Goal: Task Accomplishment & Management: Complete application form

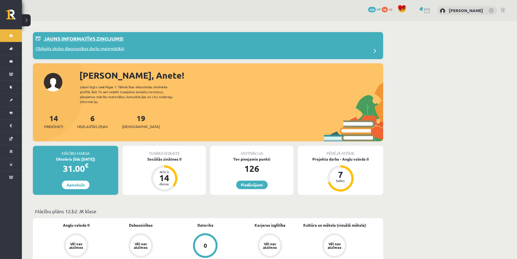
click at [103, 39] on p "Jauns informatīvs ziņojums!" at bounding box center [84, 38] width 80 height 7
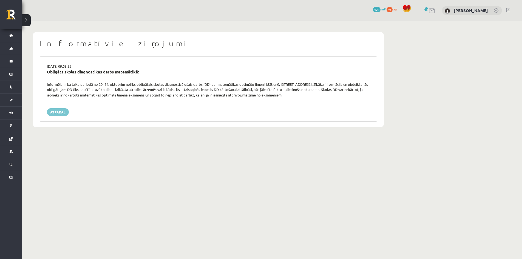
click at [57, 111] on link "Atpakaļ" at bounding box center [58, 112] width 22 height 8
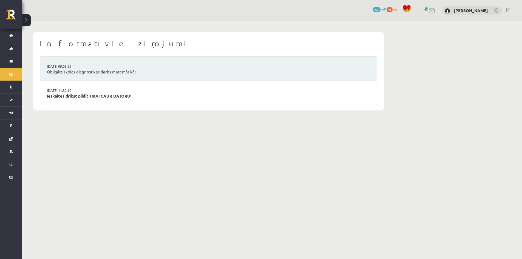
click at [111, 98] on link "Ieskaites drīkst pildīt TIKAI CAUR DATORU!" at bounding box center [208, 96] width 323 height 6
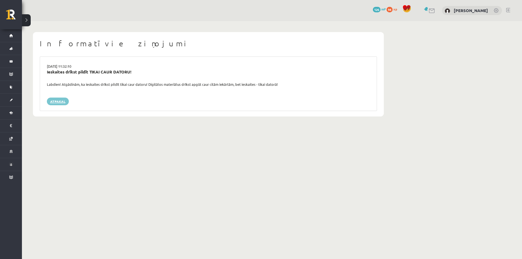
click at [56, 99] on link "Atpakaļ" at bounding box center [58, 102] width 22 height 8
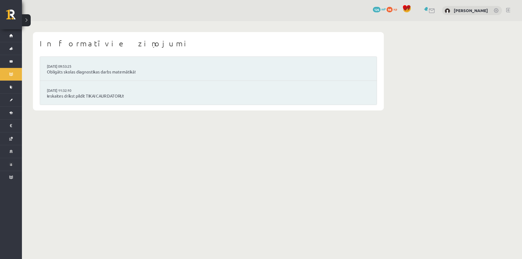
click at [396, 7] on div "94 xp" at bounding box center [392, 9] width 13 height 6
click at [25, 16] on button at bounding box center [26, 20] width 9 height 12
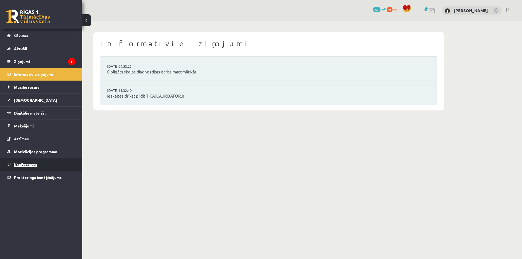
click at [32, 165] on span "Konferences" at bounding box center [25, 164] width 23 height 5
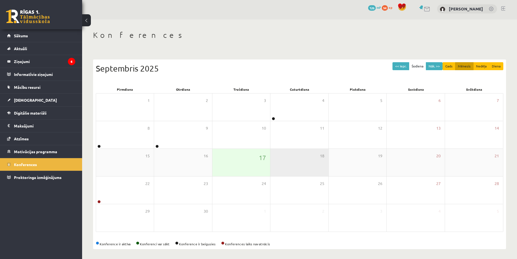
scroll to position [3, 0]
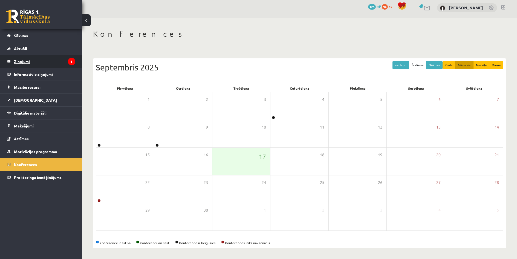
click at [28, 64] on legend "Ziņojumi 6" at bounding box center [44, 61] width 61 height 13
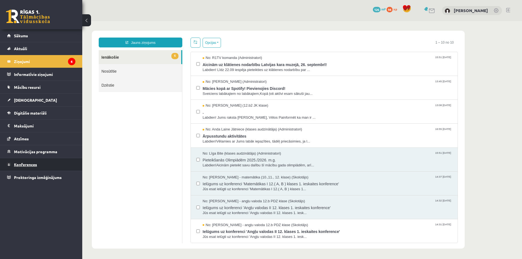
click at [21, 163] on span "Konferences" at bounding box center [25, 164] width 23 height 5
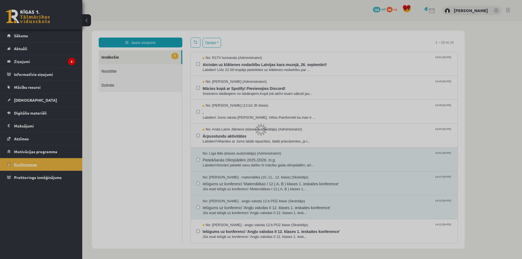
click at [21, 163] on div at bounding box center [261, 129] width 522 height 259
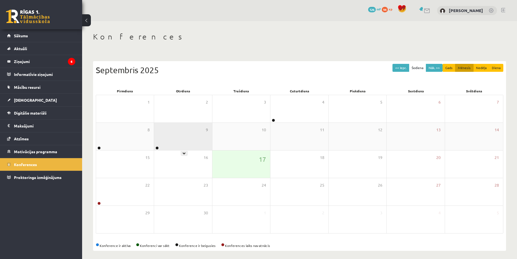
click at [169, 145] on div "9" at bounding box center [183, 136] width 58 height 27
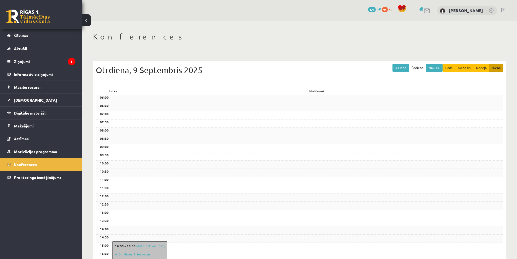
click at [89, 18] on button at bounding box center [86, 20] width 9 height 12
click at [89, 18] on div "0 Dāvanas 126 mP 94 xp Anete Kamaldiņa" at bounding box center [299, 10] width 435 height 21
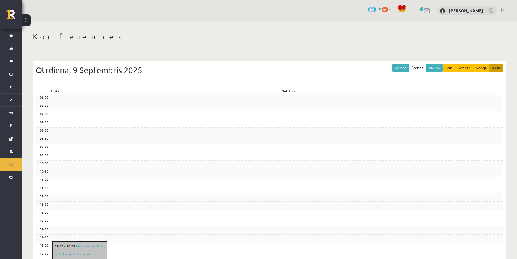
click at [27, 22] on button at bounding box center [26, 20] width 9 height 12
click at [22, 22] on link at bounding box center [14, 17] width 16 height 14
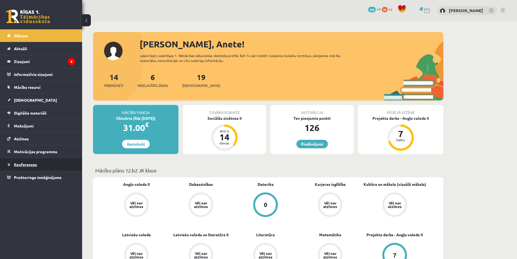
click at [18, 165] on span "Konferences" at bounding box center [25, 164] width 23 height 5
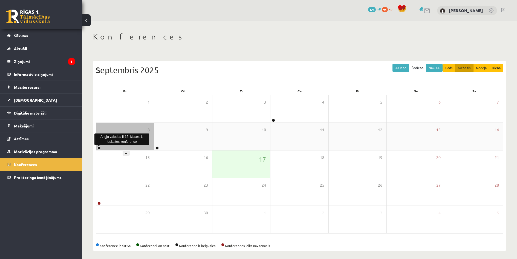
click at [98, 148] on link at bounding box center [99, 147] width 3 height 3
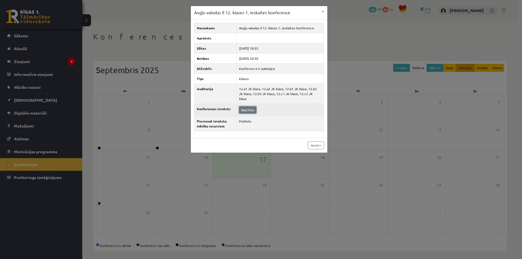
click at [244, 106] on link "Skatīties" at bounding box center [247, 109] width 17 height 7
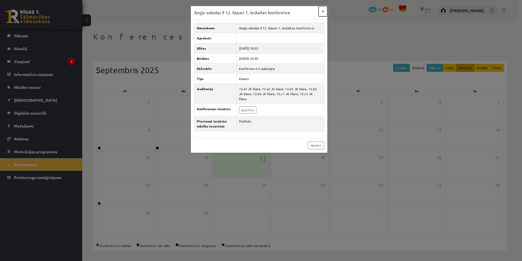
click at [318, 12] on button "×" at bounding box center [322, 11] width 9 height 10
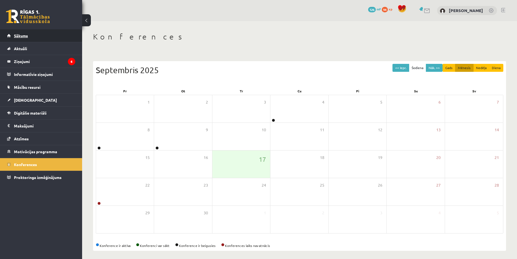
click at [21, 37] on span "Sākums" at bounding box center [21, 35] width 14 height 5
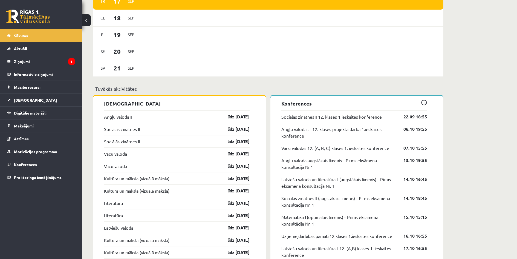
scroll to position [411, 0]
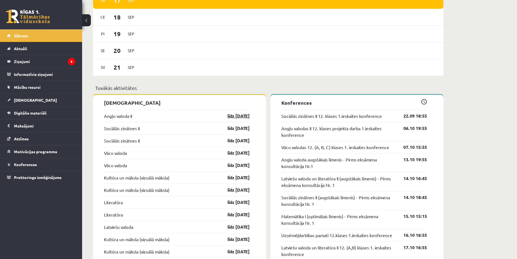
click at [233, 117] on link "līdz [DATE]" at bounding box center [234, 116] width 32 height 7
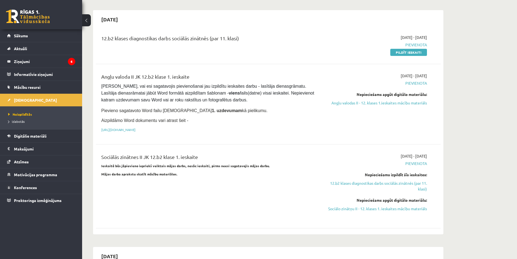
scroll to position [329, 0]
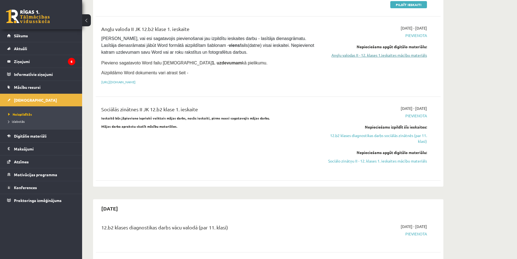
click at [360, 52] on link "Angļu valodas II - 12. klases 1.ieskaites mācību materiāls" at bounding box center [375, 55] width 103 height 6
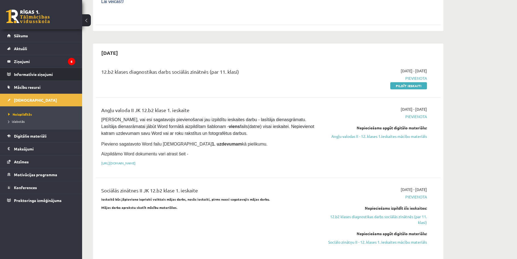
scroll to position [247, 0]
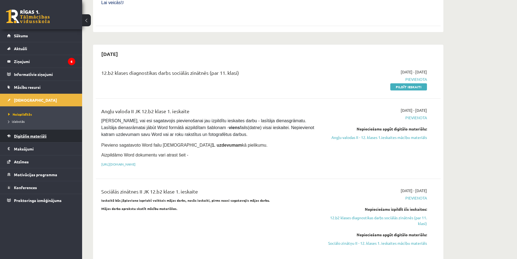
click at [22, 135] on span "Digitālie materiāli" at bounding box center [30, 135] width 33 height 5
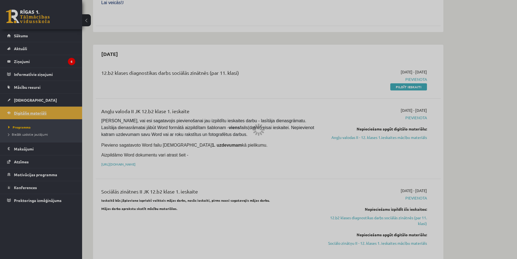
click at [22, 135] on div at bounding box center [258, 129] width 517 height 259
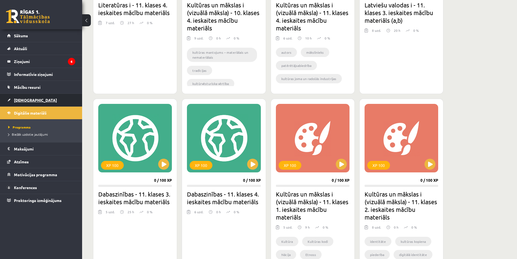
click at [22, 101] on span "[DEMOGRAPHIC_DATA]" at bounding box center [35, 100] width 43 height 5
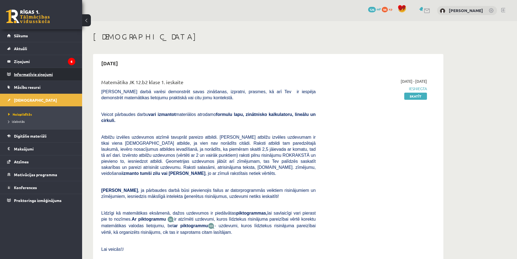
click at [27, 76] on legend "Informatīvie ziņojumi 0" at bounding box center [44, 74] width 61 height 13
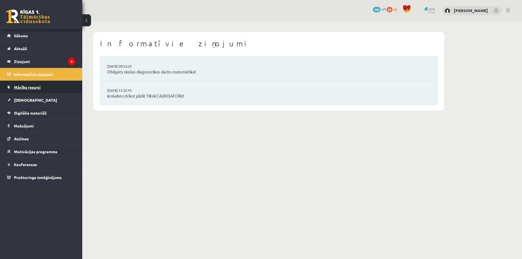
click at [29, 87] on span "Mācību resursi" at bounding box center [27, 87] width 27 height 5
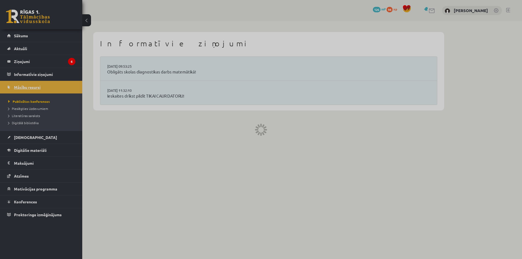
click at [29, 87] on div at bounding box center [261, 129] width 522 height 259
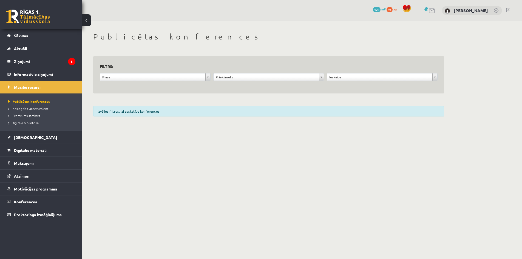
click at [430, 11] on link at bounding box center [431, 10] width 7 height 5
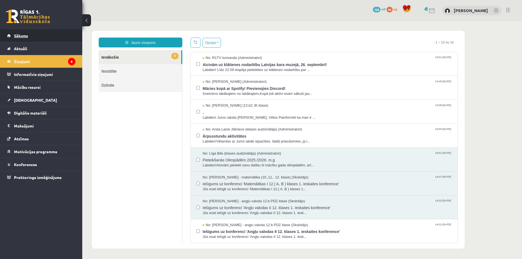
click at [26, 35] on span "Sākums" at bounding box center [21, 35] width 14 height 5
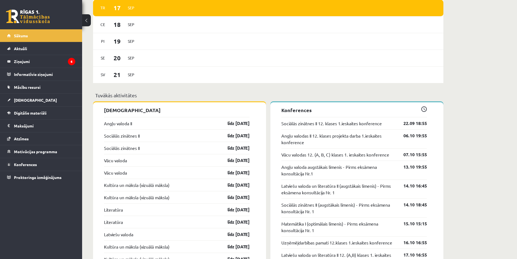
scroll to position [391, 0]
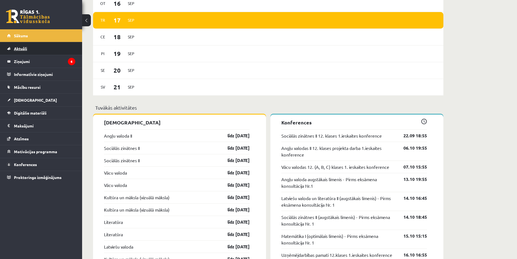
click at [22, 46] on link "Aktuāli" at bounding box center [41, 48] width 68 height 13
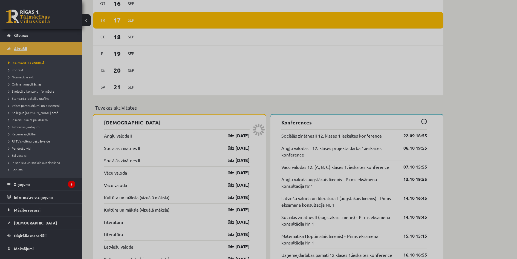
click at [22, 46] on div at bounding box center [258, 129] width 517 height 259
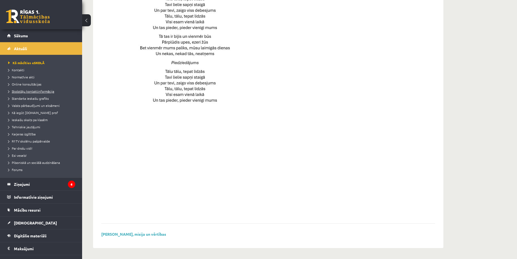
click at [30, 92] on span "Skolotāju kontaktinformācija" at bounding box center [31, 91] width 46 height 4
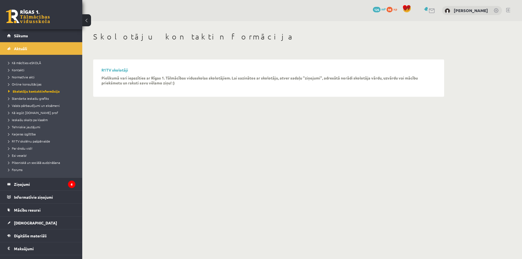
click at [428, 10] on link at bounding box center [425, 9] width 5 height 4
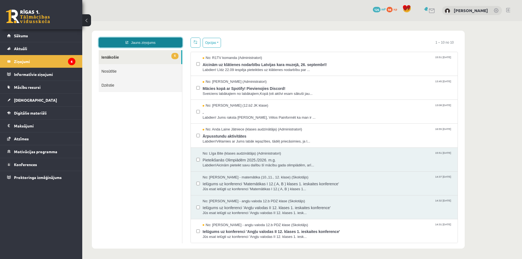
click at [135, 43] on link "Jauns ziņojums" at bounding box center [141, 43] width 84 height 10
click at [82, 21] on div "Jauns ziņojums ×" at bounding box center [82, 21] width 0 height 0
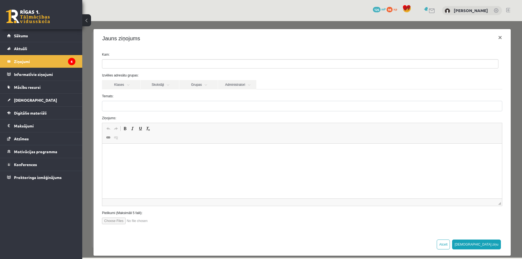
click at [145, 61] on ul at bounding box center [300, 63] width 396 height 9
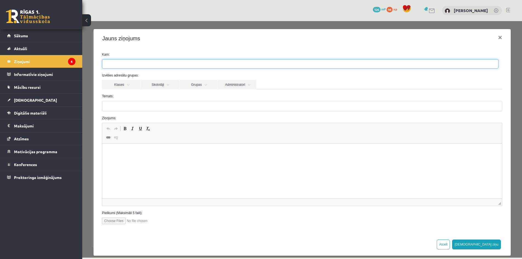
click at [146, 64] on ul at bounding box center [300, 63] width 396 height 9
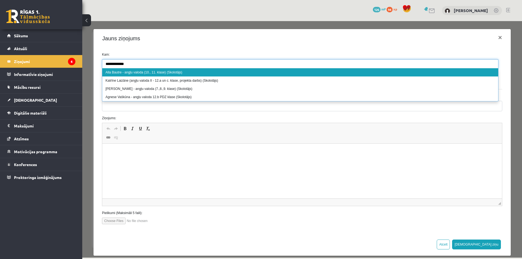
type input "**********"
click at [496, 10] on link at bounding box center [495, 10] width 5 height 5
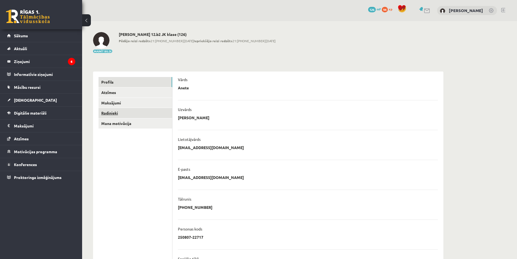
click at [118, 113] on link "Radinieki" at bounding box center [136, 113] width 74 height 10
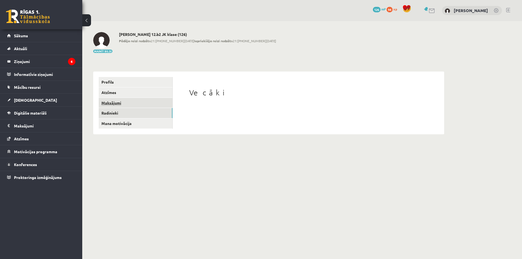
click at [114, 106] on link "Maksājumi" at bounding box center [136, 103] width 74 height 10
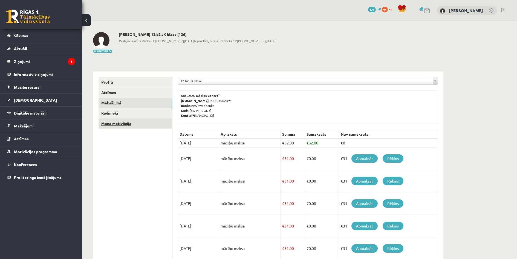
click at [115, 124] on link "Mana motivācija" at bounding box center [136, 123] width 74 height 10
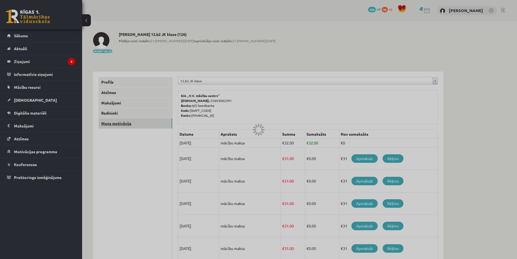
click at [115, 124] on link "Mana motivācija" at bounding box center [136, 123] width 74 height 10
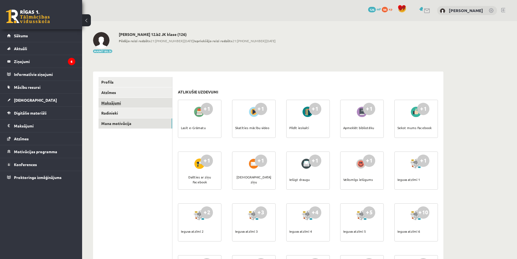
click at [110, 102] on link "Maksājumi" at bounding box center [136, 103] width 74 height 10
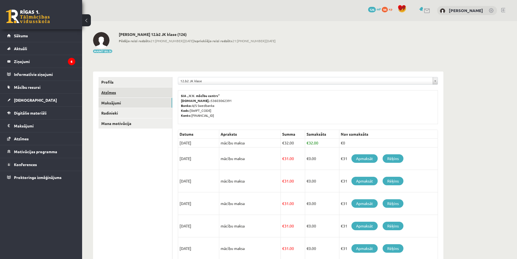
click at [106, 93] on link "Atzīmes" at bounding box center [136, 92] width 74 height 10
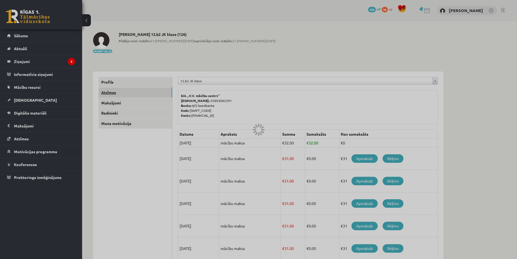
click at [106, 93] on div at bounding box center [258, 129] width 517 height 259
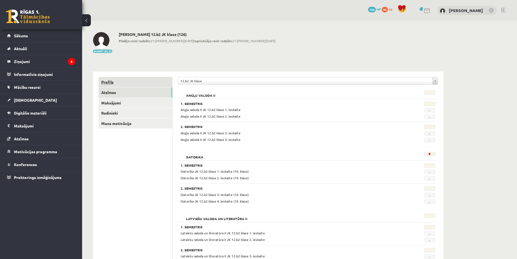
click at [112, 83] on link "Profils" at bounding box center [136, 82] width 74 height 10
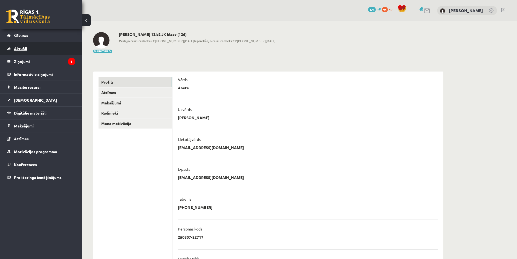
click at [20, 51] on link "Aktuāli" at bounding box center [41, 48] width 68 height 13
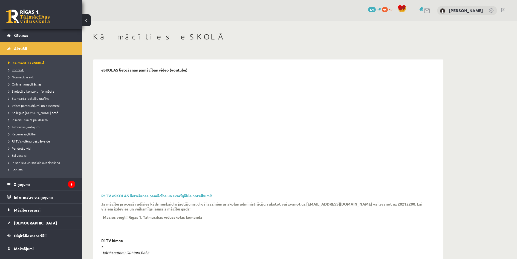
click at [21, 70] on span "Kontakti" at bounding box center [16, 70] width 16 height 4
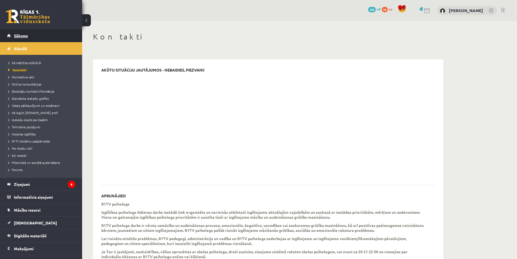
click at [20, 36] on span "Sākums" at bounding box center [21, 35] width 14 height 5
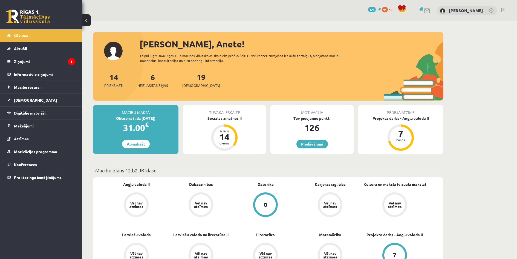
click at [427, 11] on link at bounding box center [427, 10] width 7 height 5
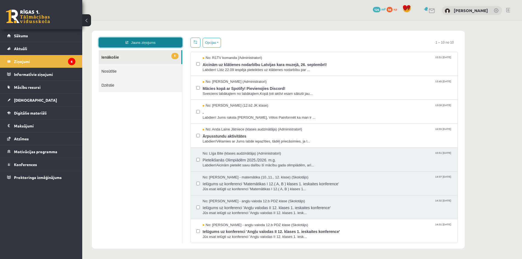
click at [117, 43] on link "Jauns ziņojums" at bounding box center [141, 43] width 84 height 10
click at [82, 21] on div "Jauns ziņojums ×" at bounding box center [82, 21] width 0 height 0
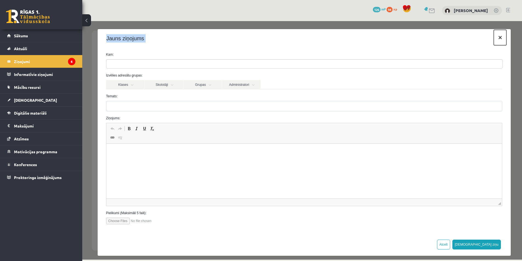
click at [495, 39] on button "×" at bounding box center [499, 37] width 13 height 15
click at [495, 39] on body "Jauns ziņojums 6 Ienākošie Nosūtītie Dzēstie * ********* ********* ******* Opci…" at bounding box center [301, 140] width 439 height 239
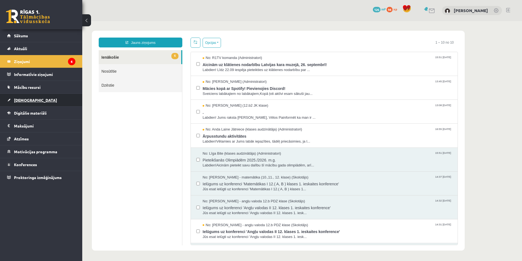
click at [27, 101] on span "[DEMOGRAPHIC_DATA]" at bounding box center [35, 100] width 43 height 5
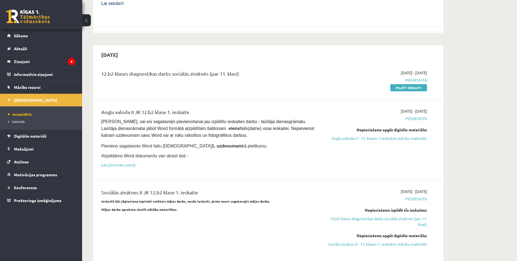
scroll to position [247, 0]
click at [136, 162] on link "[URL][DOMAIN_NAME]" at bounding box center [118, 164] width 34 height 4
click at [21, 100] on span "[DEMOGRAPHIC_DATA]" at bounding box center [35, 100] width 43 height 5
click at [19, 114] on span "Neizpildītās" at bounding box center [20, 114] width 24 height 4
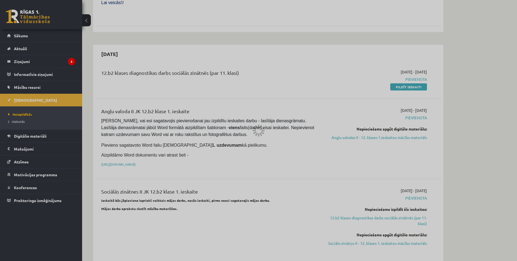
drag, startPoint x: 16, startPoint y: 105, endPoint x: 17, endPoint y: 101, distance: 4.4
click at [16, 105] on div at bounding box center [258, 130] width 517 height 261
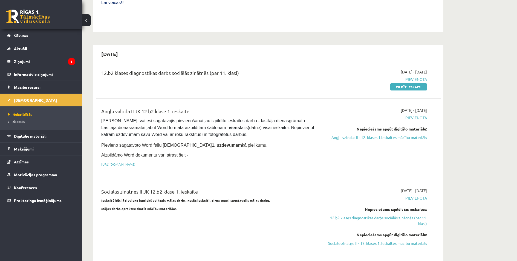
click at [18, 99] on span "[DEMOGRAPHIC_DATA]" at bounding box center [35, 100] width 43 height 5
drag, startPoint x: 19, startPoint y: 124, endPoint x: 17, endPoint y: 121, distance: 3.7
click at [19, 124] on li "Izlabotās" at bounding box center [42, 121] width 68 height 7
click at [18, 124] on li "Izlabotās" at bounding box center [42, 121] width 68 height 7
click at [17, 121] on span "Izlabotās" at bounding box center [17, 121] width 19 height 4
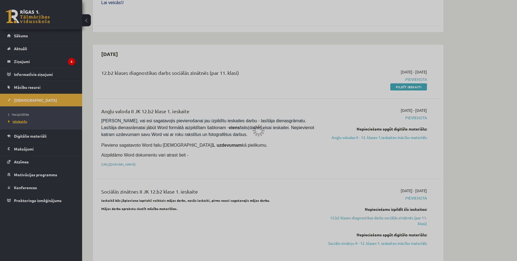
scroll to position [127, 0]
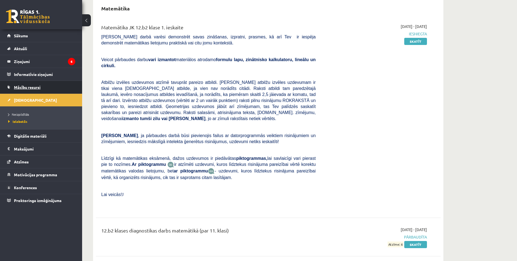
click at [23, 88] on span "Mācību resursi" at bounding box center [27, 87] width 27 height 5
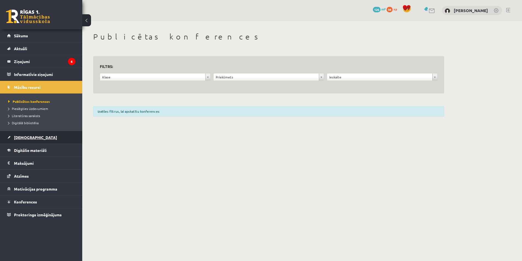
click at [21, 138] on span "[DEMOGRAPHIC_DATA]" at bounding box center [35, 137] width 43 height 5
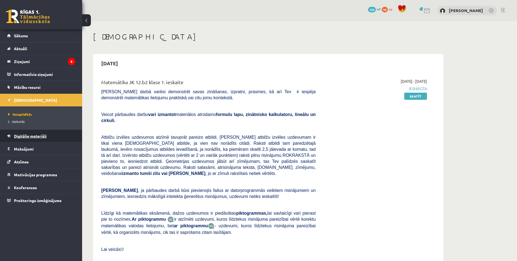
click at [25, 136] on span "Digitālie materiāli" at bounding box center [30, 135] width 33 height 5
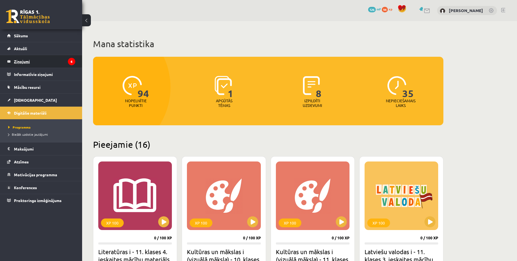
click at [14, 61] on link "Ziņojumi 6" at bounding box center [41, 61] width 68 height 13
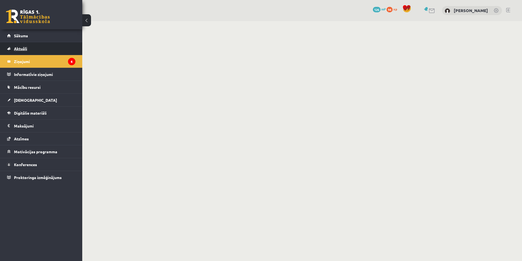
drag, startPoint x: 18, startPoint y: 48, endPoint x: 18, endPoint y: 52, distance: 3.6
click at [18, 49] on span "Aktuāli" at bounding box center [20, 48] width 13 height 5
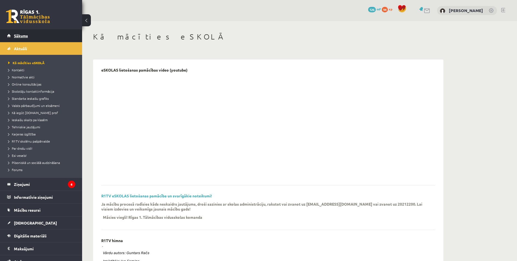
click at [16, 39] on link "Sākums" at bounding box center [41, 35] width 68 height 13
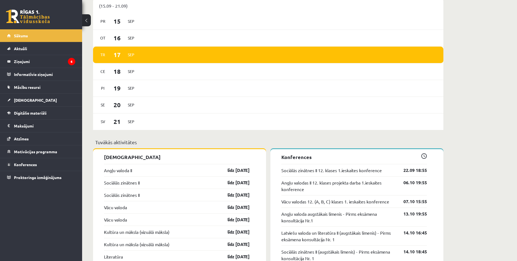
scroll to position [356, 0]
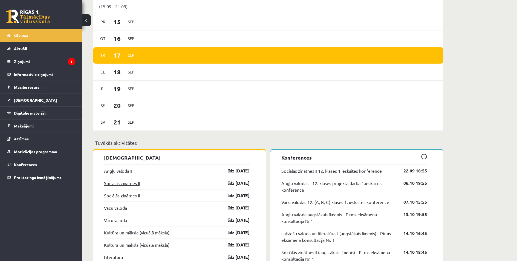
click at [136, 183] on link "Sociālās zinātnes II" at bounding box center [122, 183] width 36 height 7
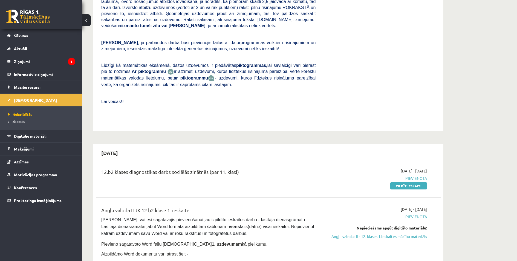
scroll to position [164, 0]
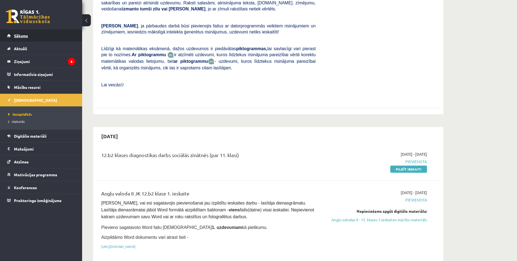
click at [19, 33] on span "Sākums" at bounding box center [21, 35] width 14 height 5
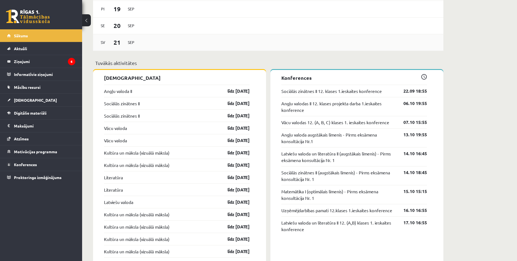
scroll to position [438, 0]
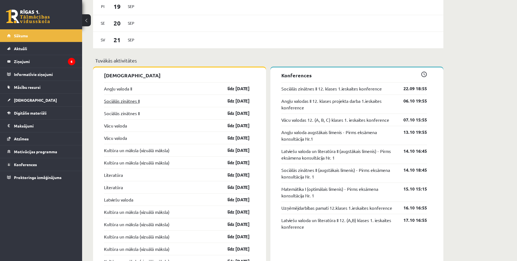
click at [131, 103] on link "Sociālās zinātnes II" at bounding box center [122, 101] width 36 height 7
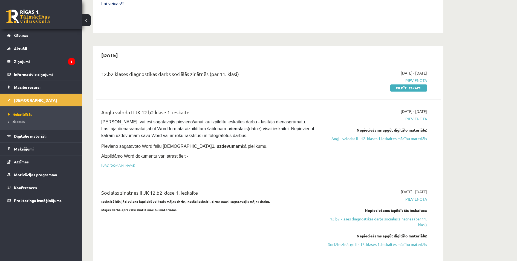
scroll to position [247, 0]
click at [363, 240] on link "Sociālo zinātņu II - 12. klases 1. ieskaites mācību materiāls" at bounding box center [375, 243] width 103 height 6
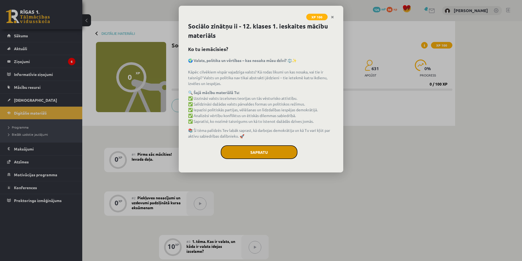
click at [247, 157] on button "Sapratu" at bounding box center [258, 152] width 77 height 14
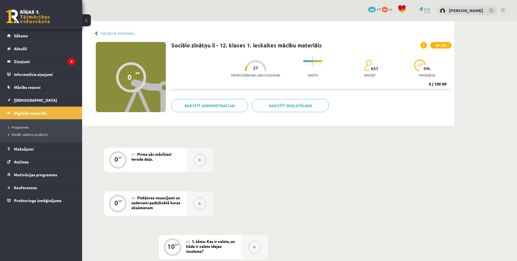
click at [148, 158] on span "Pirms sāc mācīties! Ievada daļa." at bounding box center [151, 156] width 40 height 10
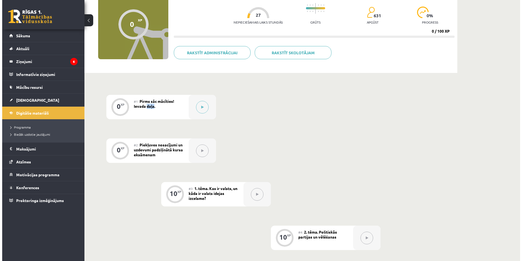
scroll to position [55, 0]
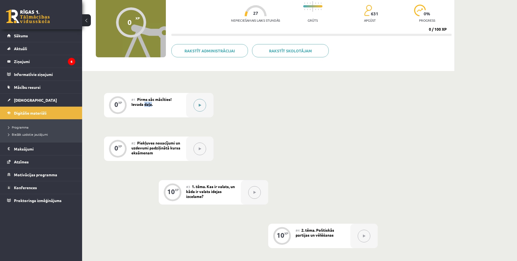
click at [203, 106] on button at bounding box center [200, 105] width 13 height 13
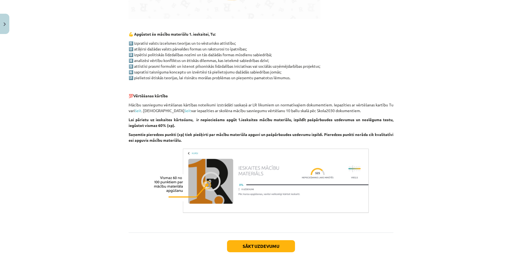
scroll to position [289, 0]
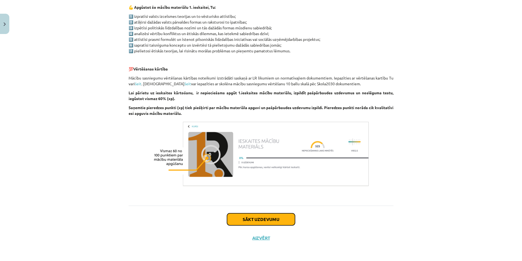
click at [253, 217] on button "Sākt uzdevumu" at bounding box center [261, 219] width 68 height 12
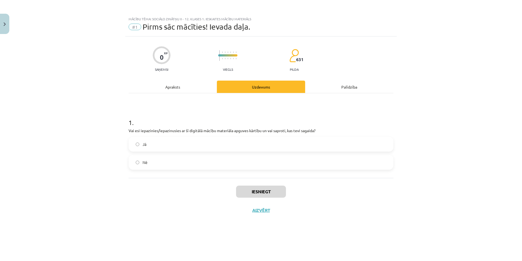
scroll to position [0, 0]
click at [209, 141] on label "Jā" at bounding box center [261, 144] width 264 height 14
click at [264, 192] on button "Iesniegt" at bounding box center [261, 191] width 50 height 12
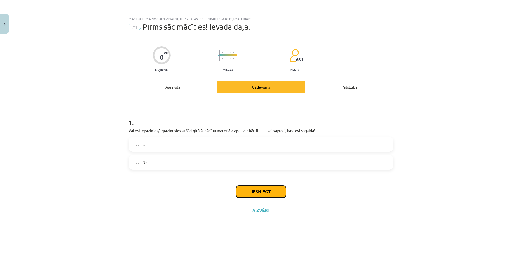
click at [255, 192] on button "Iesniegt" at bounding box center [261, 191] width 50 height 12
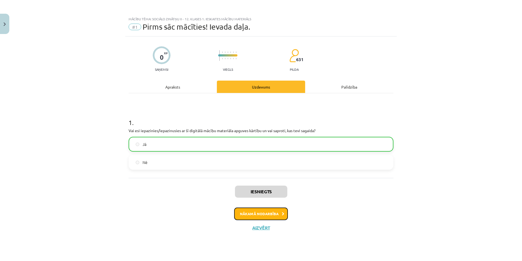
click at [265, 214] on button "Nākamā nodarbība" at bounding box center [261, 213] width 54 height 13
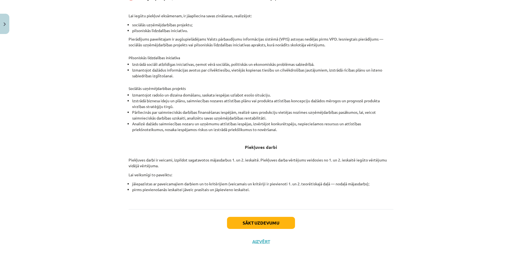
scroll to position [132, 0]
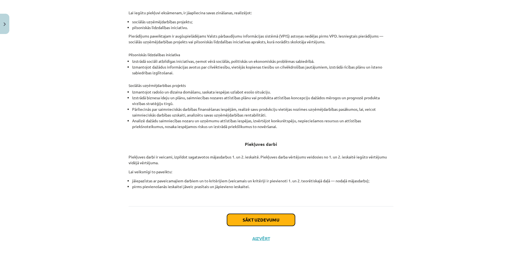
click at [273, 216] on button "Sākt uzdevumu" at bounding box center [261, 220] width 68 height 12
click at [273, 216] on div "0 XP Saņemsi Sarežģīts 631 pilda Apraksts Uzdevums Palīdzība Piekļuves nosacīju…" at bounding box center [260, 75] width 271 height 343
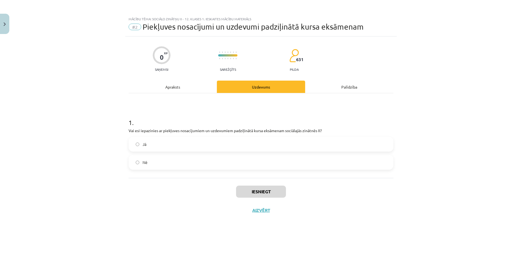
click at [234, 154] on div "Jā Nē" at bounding box center [260, 153] width 265 height 33
click at [230, 145] on label "Jā" at bounding box center [261, 144] width 264 height 14
click at [257, 196] on button "Iesniegt" at bounding box center [261, 191] width 50 height 12
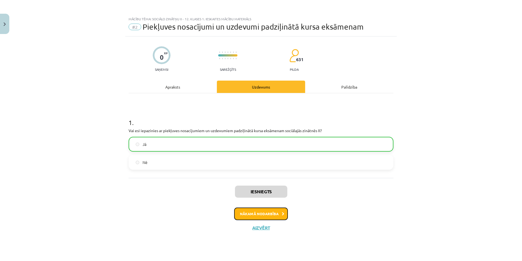
click at [267, 210] on button "Nākamā nodarbība" at bounding box center [261, 213] width 54 height 13
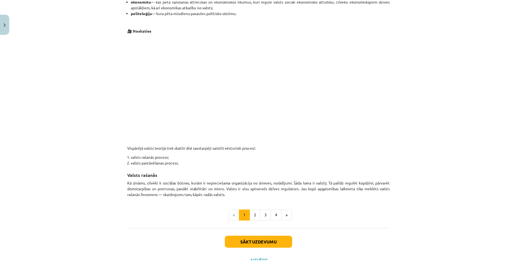
scroll to position [247, 0]
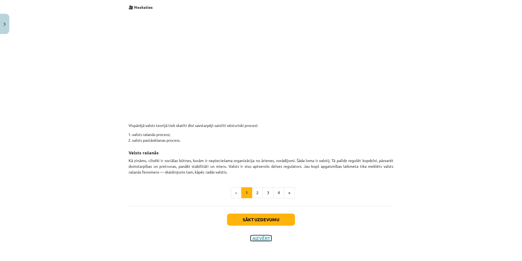
click at [263, 236] on button "Aizvērt" at bounding box center [260, 237] width 21 height 5
click at [263, 236] on div "Sākt uzdevumu Aizvērt" at bounding box center [260, 225] width 265 height 38
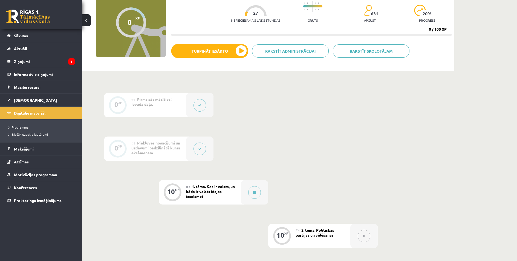
click at [33, 112] on span "Digitālie materiāli" at bounding box center [30, 112] width 33 height 5
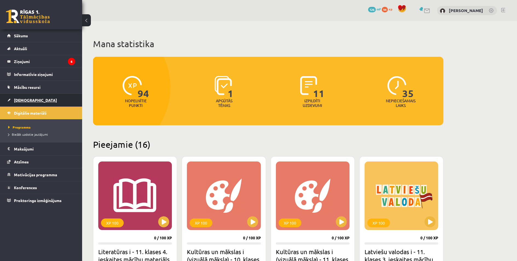
click at [20, 102] on link "[DEMOGRAPHIC_DATA]" at bounding box center [41, 100] width 68 height 13
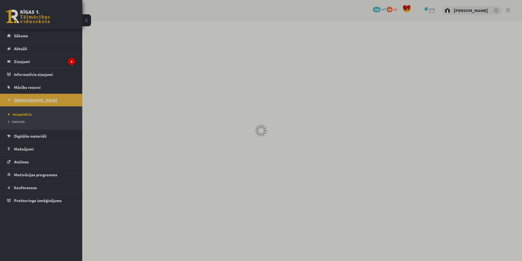
click at [20, 102] on div at bounding box center [261, 130] width 522 height 261
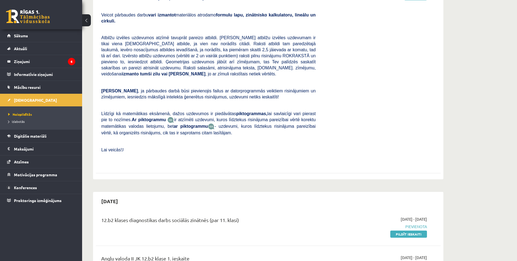
scroll to position [110, 0]
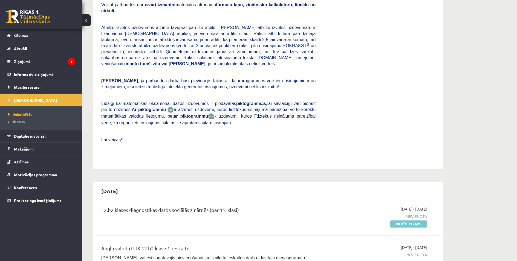
click at [405, 220] on link "Pildīt ieskaiti" at bounding box center [409, 223] width 37 height 7
click at [280, 28] on span "Atbilžu izvēles uzdevumos atzīmē tavuprāt pareizo atbildi. Katram atbilžu izvēl…" at bounding box center [208, 45] width 214 height 41
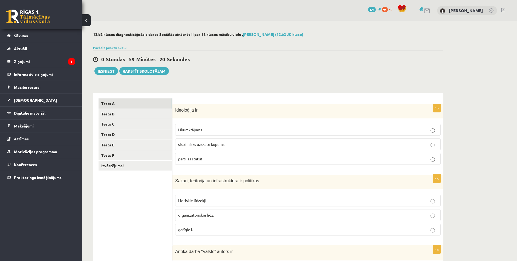
click at [436, 144] on p "sistēmisks uzskatu kopums" at bounding box center [308, 144] width 260 height 6
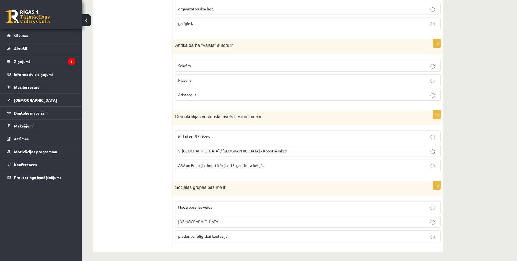
scroll to position [208, 0]
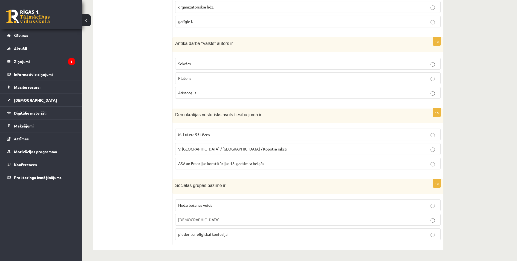
click at [436, 165] on p "ASV un Francijas konstitūcijas 18. gadsimta beigās" at bounding box center [308, 164] width 260 height 6
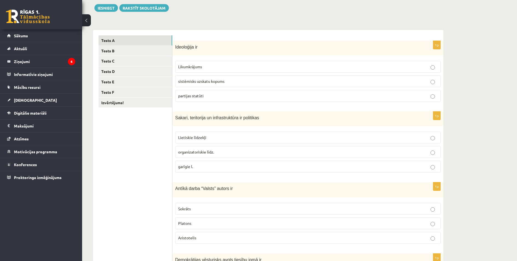
scroll to position [0, 0]
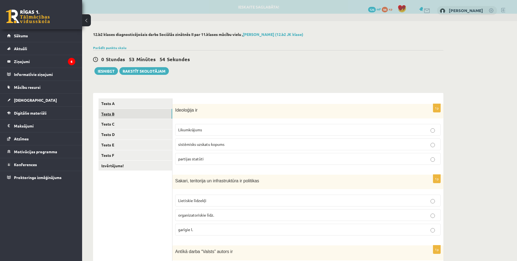
click at [108, 113] on link "Tests B" at bounding box center [136, 114] width 74 height 10
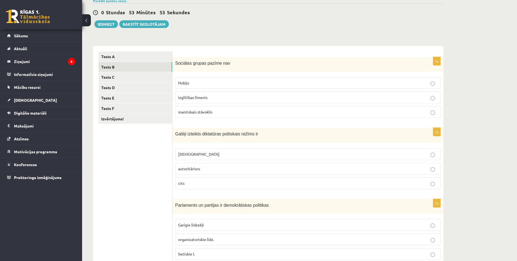
scroll to position [82, 0]
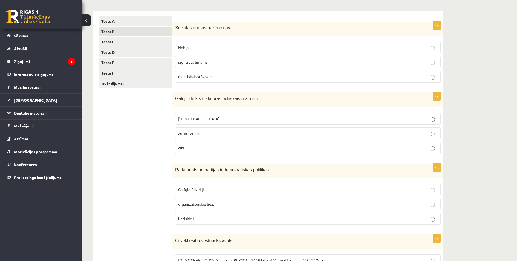
click at [433, 81] on label "mantiskais stāvoklis" at bounding box center [308, 77] width 266 height 12
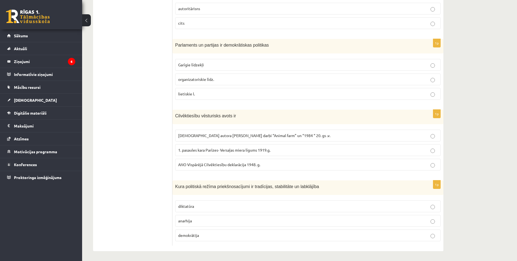
scroll to position [208, 0]
click at [433, 238] on label "demokrātija" at bounding box center [308, 234] width 266 height 12
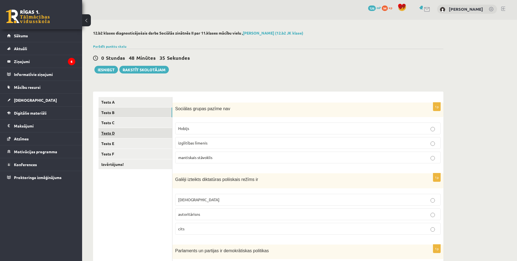
scroll to position [0, 0]
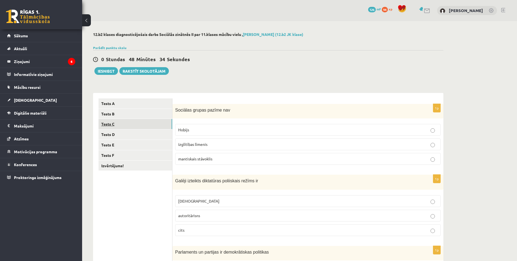
click at [110, 122] on link "Tests C" at bounding box center [136, 124] width 74 height 10
click at [437, 130] on p "apelācija" at bounding box center [308, 130] width 260 height 6
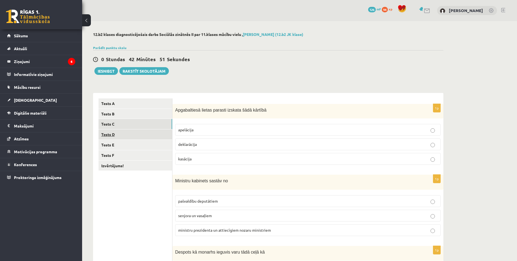
click at [110, 132] on link "Tests D" at bounding box center [136, 134] width 74 height 10
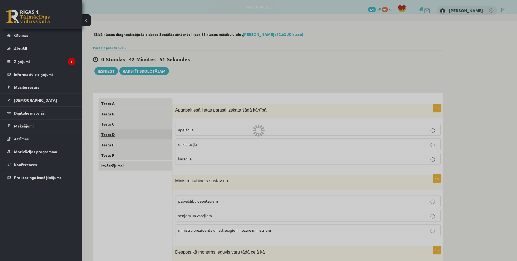
click at [110, 132] on link "Tests D" at bounding box center [136, 134] width 74 height 10
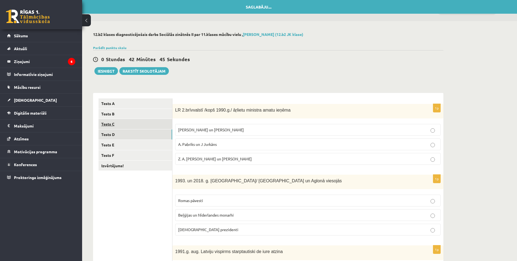
click at [110, 123] on link "Tests C" at bounding box center [136, 124] width 74 height 10
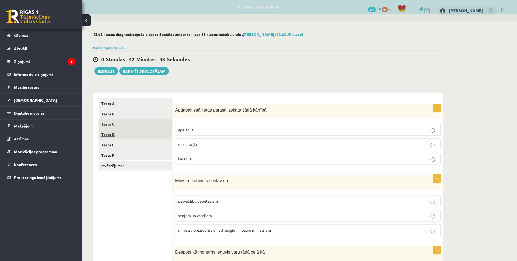
click at [111, 134] on link "Tests D" at bounding box center [136, 134] width 74 height 10
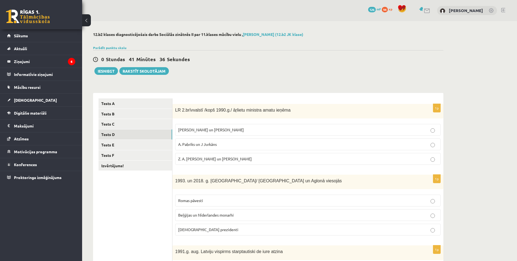
click at [431, 147] on p "A. Pabriks un J Jurkāns" at bounding box center [308, 144] width 260 height 6
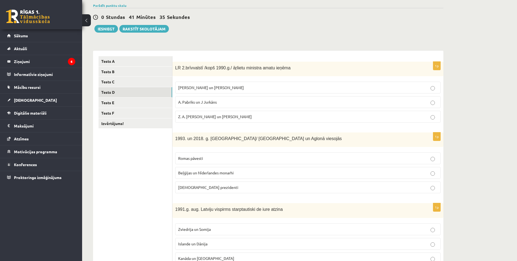
scroll to position [55, 0]
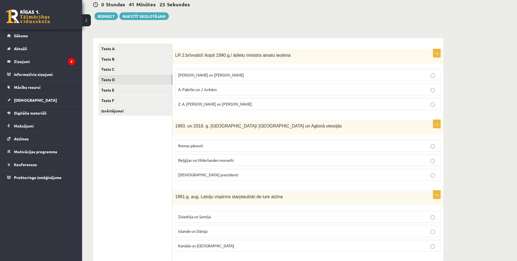
click at [431, 147] on p "Romas pāvesti" at bounding box center [308, 146] width 260 height 6
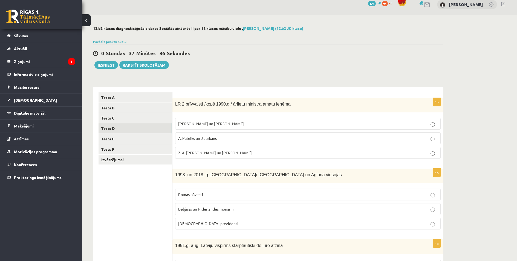
scroll to position [0, 0]
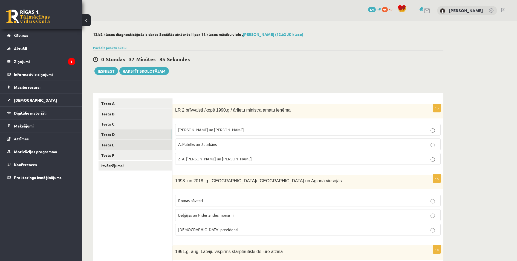
click at [112, 146] on link "Tests E" at bounding box center [136, 145] width 74 height 10
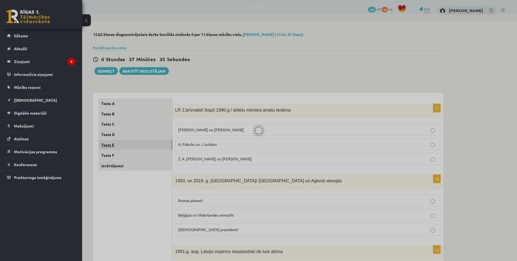
click at [112, 146] on div at bounding box center [258, 130] width 517 height 261
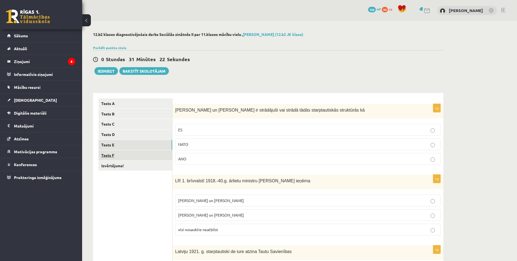
click at [109, 156] on link "Tests F" at bounding box center [136, 155] width 74 height 10
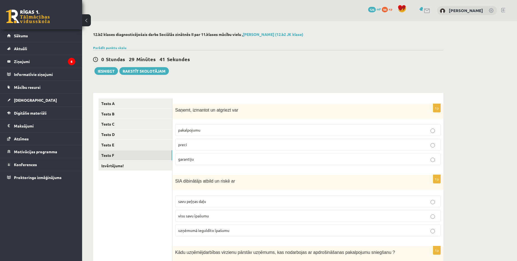
click at [437, 147] on p "preci" at bounding box center [308, 145] width 260 height 6
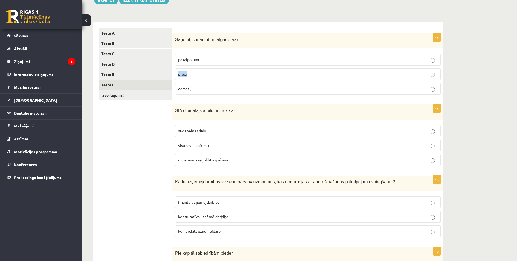
scroll to position [82, 0]
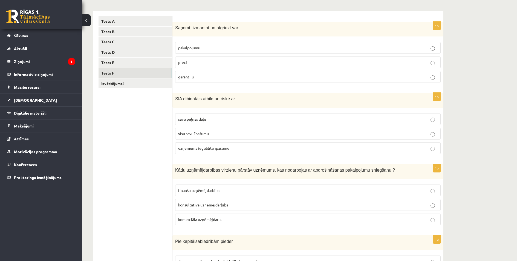
click at [134, 152] on ul "Tests A Tests B Tests C Tests D Tests E Tests F Izvērtējums!" at bounding box center [136, 194] width 74 height 356
click at [436, 149] on p "uzņēmumā ieguldīto īpašumu" at bounding box center [308, 148] width 260 height 6
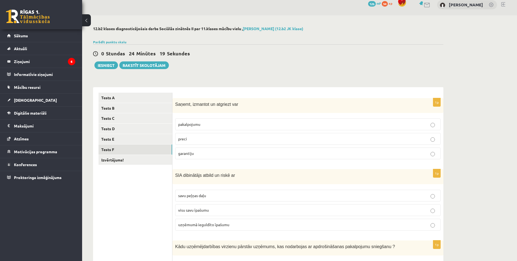
scroll to position [0, 0]
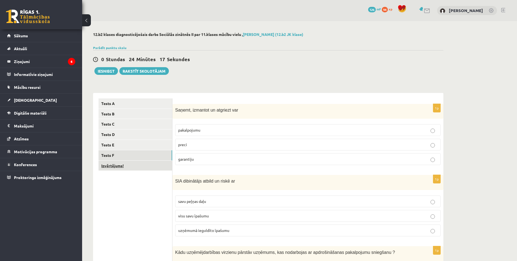
click at [109, 166] on link "Izvērtējums!" at bounding box center [136, 166] width 74 height 10
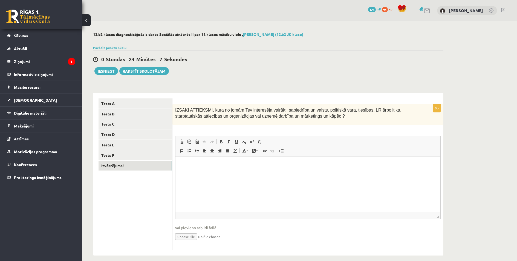
click at [218, 173] on html at bounding box center [308, 164] width 265 height 17
click at [106, 71] on button "Iesniegt" at bounding box center [106, 71] width 24 height 8
click at [288, 25] on div "**********" at bounding box center [268, 143] width 373 height 245
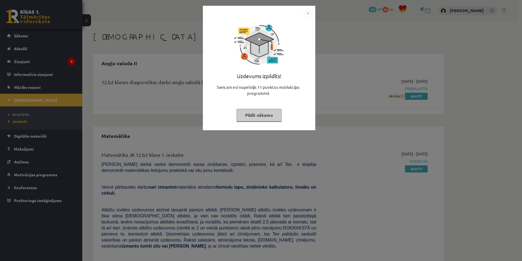
click at [267, 117] on button "Pildīt nākamo" at bounding box center [258, 115] width 45 height 13
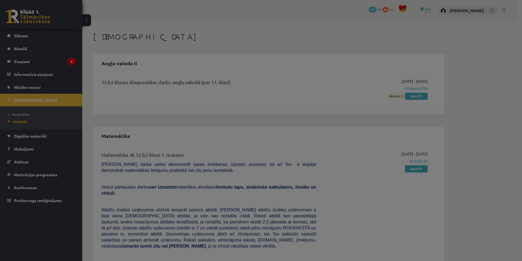
click at [267, 108] on button "Pildīt nākamo" at bounding box center [258, 101] width 45 height 13
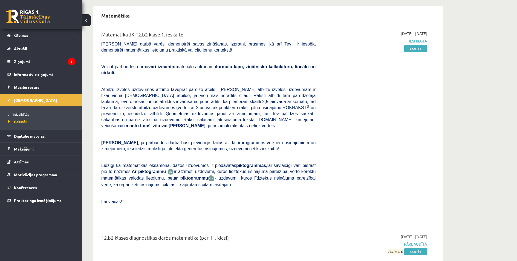
scroll to position [200, 0]
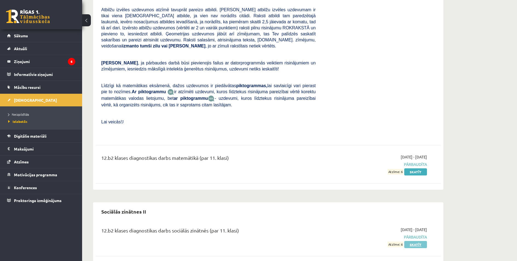
click at [418, 241] on link "Skatīt" at bounding box center [416, 244] width 23 height 7
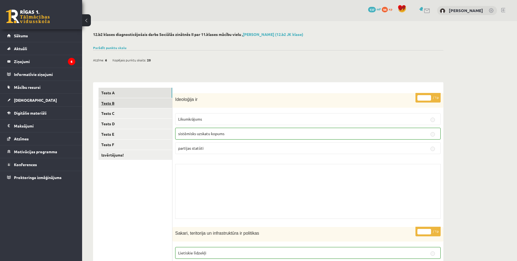
click at [112, 105] on link "Tests B" at bounding box center [136, 103] width 74 height 10
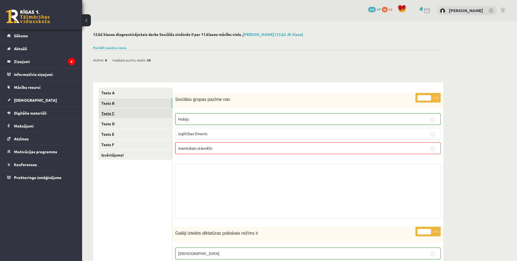
click at [112, 114] on link "Tests C" at bounding box center [136, 113] width 74 height 10
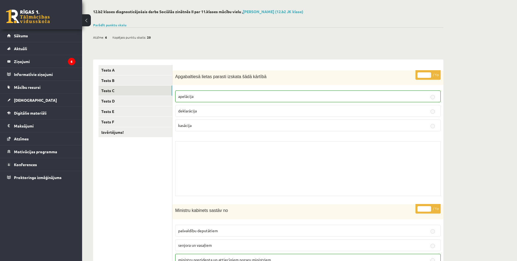
scroll to position [20, 0]
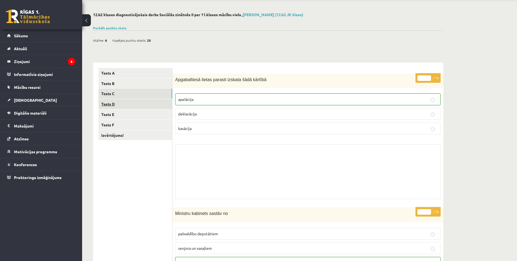
click at [106, 106] on link "Tests D" at bounding box center [136, 104] width 74 height 10
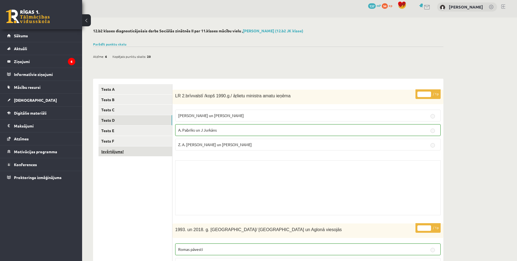
scroll to position [0, 0]
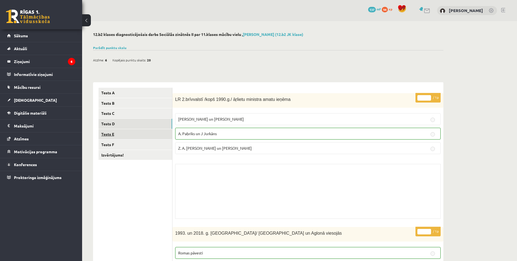
click at [110, 135] on link "Tests E" at bounding box center [136, 134] width 74 height 10
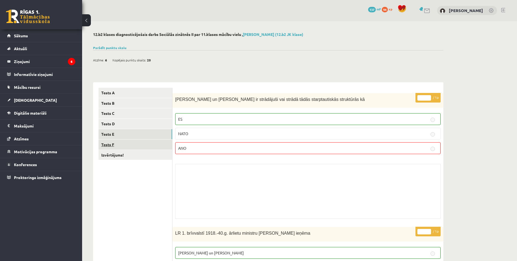
click at [111, 145] on link "Tests F" at bounding box center [136, 144] width 74 height 10
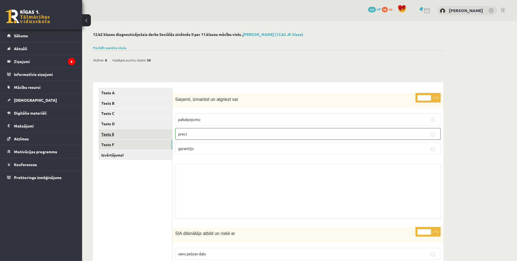
click at [101, 135] on link "Tests E" at bounding box center [136, 134] width 74 height 10
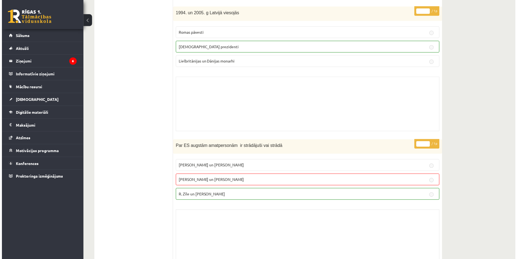
scroll to position [493, 0]
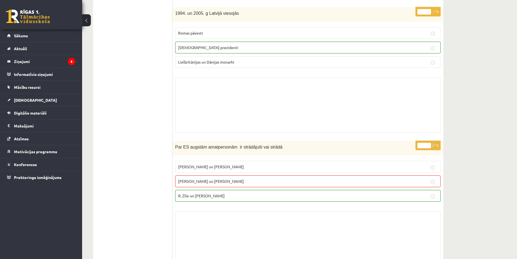
drag, startPoint x: 238, startPoint y: 130, endPoint x: 230, endPoint y: 124, distance: 11.0
click at [238, 130] on div "Skolotāja pielikums" at bounding box center [308, 105] width 266 height 55
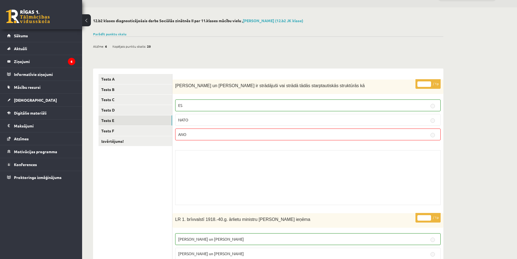
scroll to position [0, 0]
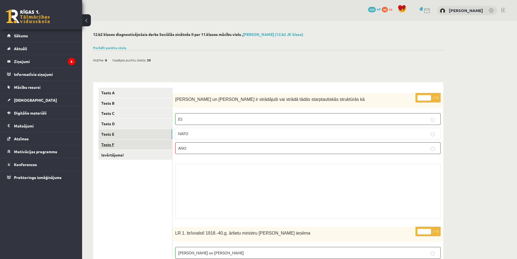
click at [108, 141] on link "Tests F" at bounding box center [136, 144] width 74 height 10
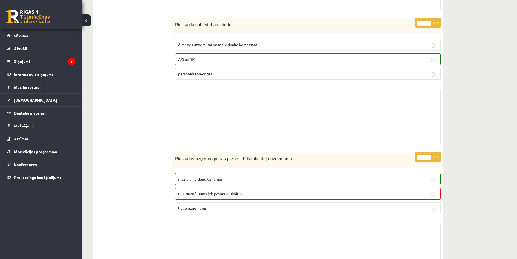
scroll to position [516, 0]
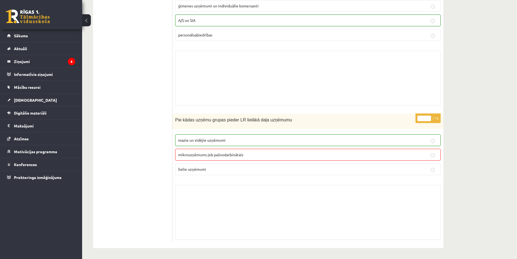
click at [194, 119] on span "Pie kādas uzņēmu grupas pieder LR lielākā daļa uzņēmumu" at bounding box center [233, 120] width 117 height 5
copy div "Pie kādas uzņēmu grupas pieder LR lielākā daļa uzņēmumu"
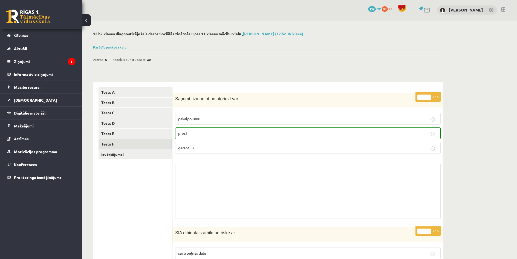
scroll to position [0, 0]
click at [118, 154] on link "Izvērtējums!" at bounding box center [136, 155] width 74 height 10
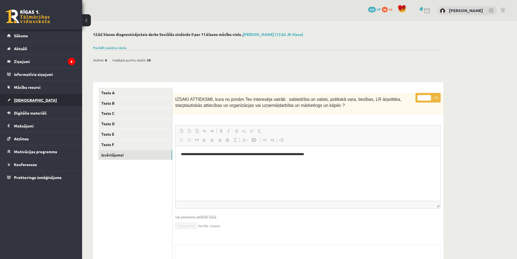
click at [28, 102] on span "[DEMOGRAPHIC_DATA]" at bounding box center [35, 100] width 43 height 5
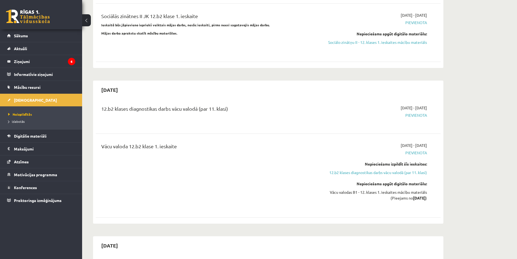
scroll to position [575, 0]
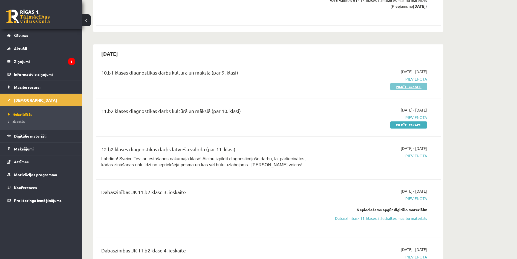
click at [408, 83] on link "Pildīt ieskaiti" at bounding box center [409, 86] width 37 height 7
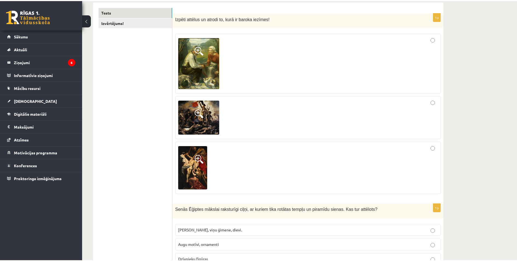
scroll to position [110, 0]
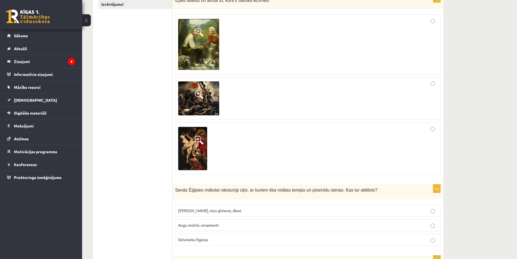
click at [196, 138] on span at bounding box center [199, 140] width 9 height 9
click at [0, 0] on div at bounding box center [0, 0] width 0 height 0
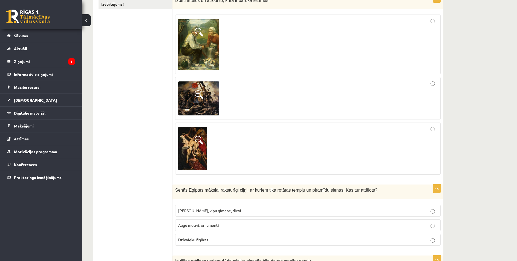
click at [200, 44] on img at bounding box center [198, 44] width 41 height 51
click at [0, 0] on div at bounding box center [0, 0] width 0 height 0
click at [197, 96] on span at bounding box center [199, 94] width 9 height 9
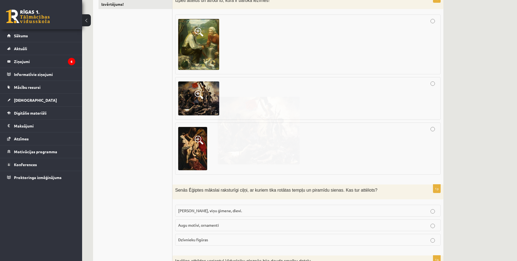
click at [197, 96] on div at bounding box center [258, 130] width 517 height 261
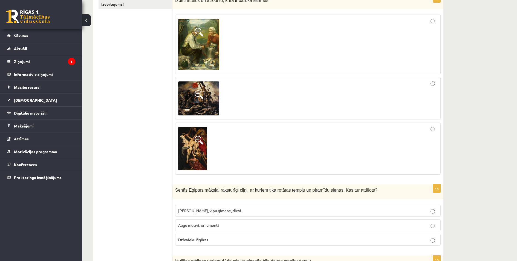
click at [196, 93] on span at bounding box center [199, 94] width 9 height 9
click at [0, 0] on div at bounding box center [0, 0] width 0 height 0
click at [196, 93] on span at bounding box center [199, 94] width 9 height 9
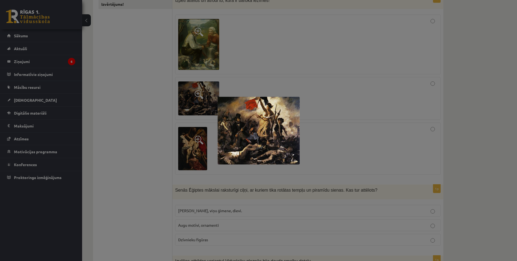
click at [166, 101] on div at bounding box center [258, 130] width 517 height 261
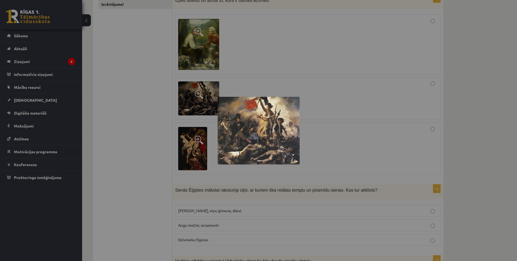
click at [166, 101] on div at bounding box center [258, 130] width 517 height 261
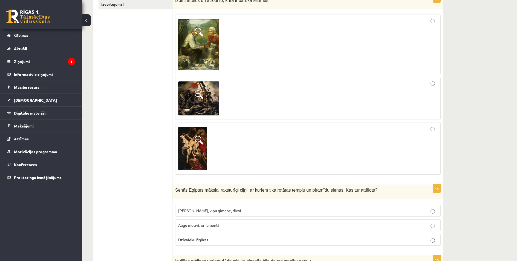
click at [199, 137] on span at bounding box center [199, 140] width 9 height 9
click at [0, 0] on div at bounding box center [0, 0] width 0 height 0
click at [199, 137] on span at bounding box center [199, 140] width 9 height 9
click at [0, 0] on div at bounding box center [0, 0] width 0 height 0
click at [198, 141] on span at bounding box center [199, 140] width 9 height 9
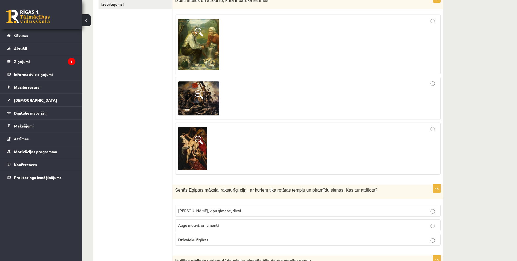
click at [0, 0] on div at bounding box center [0, 0] width 0 height 0
click at [197, 141] on span at bounding box center [199, 140] width 9 height 9
click at [0, 0] on div at bounding box center [0, 0] width 0 height 0
click at [197, 138] on span at bounding box center [199, 140] width 9 height 9
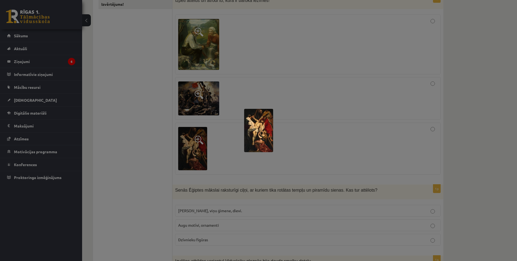
click at [209, 71] on div at bounding box center [258, 130] width 517 height 261
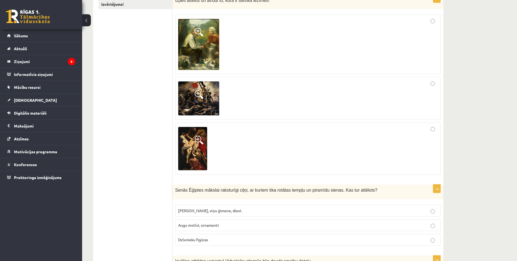
click at [200, 138] on span at bounding box center [199, 140] width 9 height 9
click at [0, 0] on div at bounding box center [0, 0] width 0 height 0
click at [198, 138] on span at bounding box center [199, 140] width 9 height 9
click at [0, 0] on div at bounding box center [0, 0] width 0 height 0
click at [198, 138] on span at bounding box center [199, 140] width 9 height 9
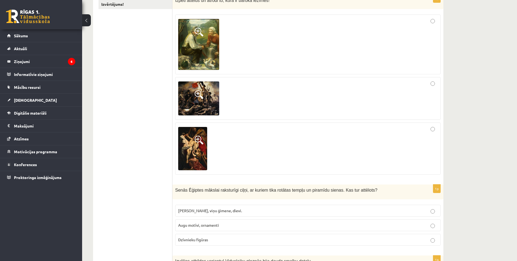
click at [0, 0] on div at bounding box center [0, 0] width 0 height 0
click at [198, 138] on span at bounding box center [199, 140] width 9 height 9
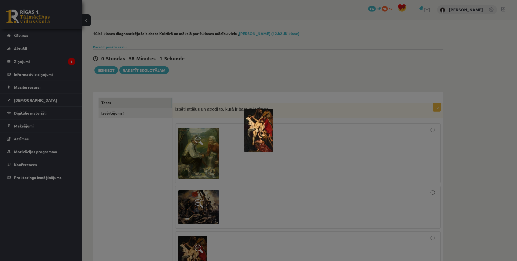
scroll to position [0, 0]
click at [248, 179] on div at bounding box center [258, 130] width 517 height 261
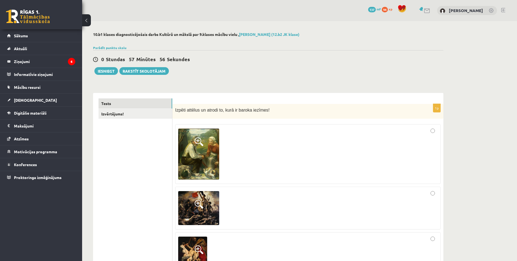
click at [199, 204] on span at bounding box center [199, 204] width 9 height 9
click at [0, 0] on div at bounding box center [0, 0] width 0 height 0
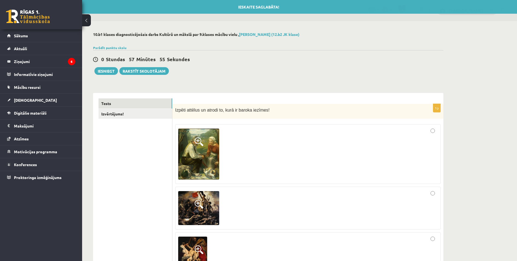
click at [198, 204] on span at bounding box center [199, 204] width 9 height 9
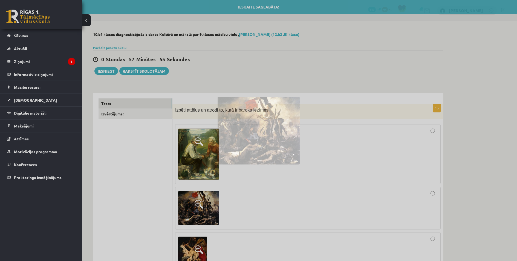
click at [198, 204] on div at bounding box center [258, 130] width 517 height 261
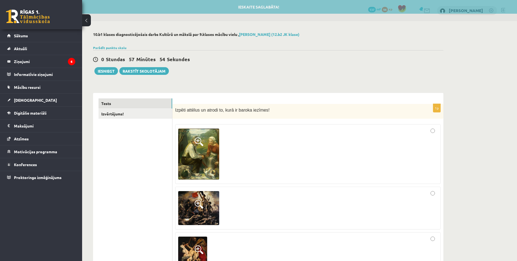
click at [197, 200] on span at bounding box center [199, 204] width 9 height 9
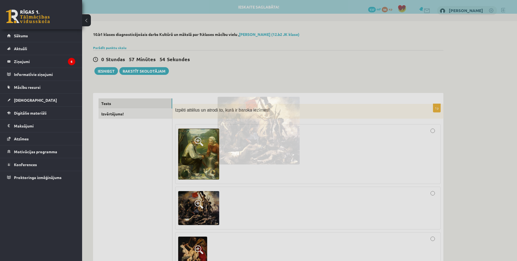
click at [197, 200] on div at bounding box center [258, 130] width 517 height 261
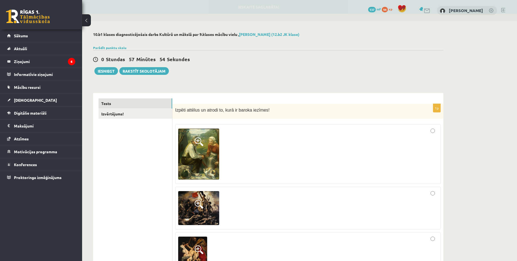
click at [197, 200] on span at bounding box center [199, 204] width 9 height 9
click at [0, 0] on div at bounding box center [0, 0] width 0 height 0
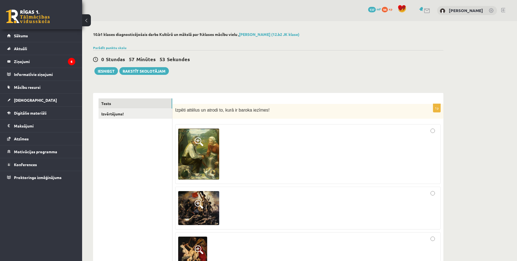
click at [197, 200] on span at bounding box center [199, 204] width 9 height 9
click at [0, 0] on div at bounding box center [0, 0] width 0 height 0
click at [197, 200] on span at bounding box center [199, 204] width 9 height 9
click at [0, 0] on div at bounding box center [0, 0] width 0 height 0
click at [200, 206] on span at bounding box center [199, 204] width 9 height 9
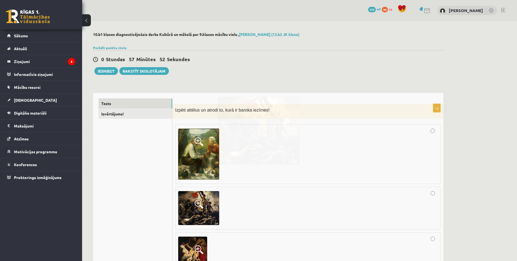
click at [200, 206] on div at bounding box center [258, 130] width 517 height 261
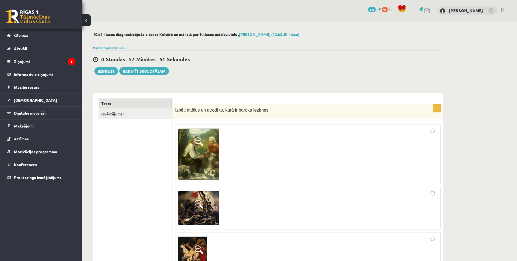
click at [201, 208] on span at bounding box center [199, 204] width 9 height 9
click at [0, 0] on div at bounding box center [0, 0] width 0 height 0
click at [198, 201] on span at bounding box center [199, 204] width 9 height 9
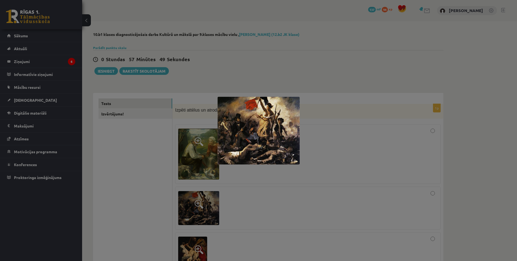
click at [269, 203] on div at bounding box center [258, 130] width 517 height 261
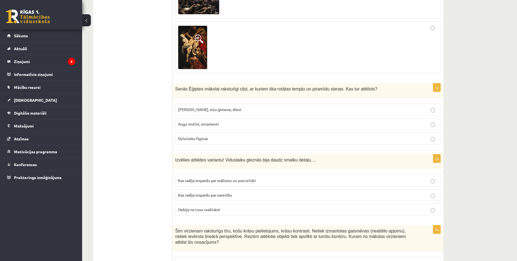
scroll to position [219, 0]
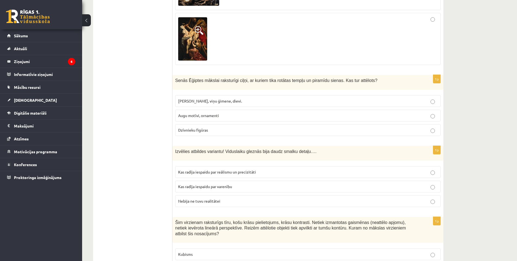
click at [430, 101] on p "Faraoni, viņu ģimene, dievi." at bounding box center [308, 101] width 260 height 6
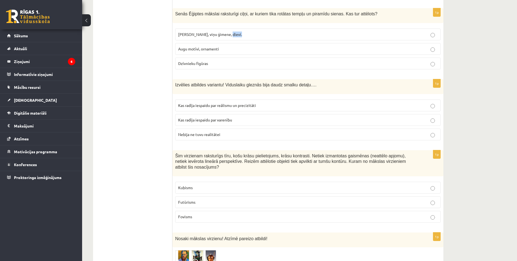
scroll to position [329, 0]
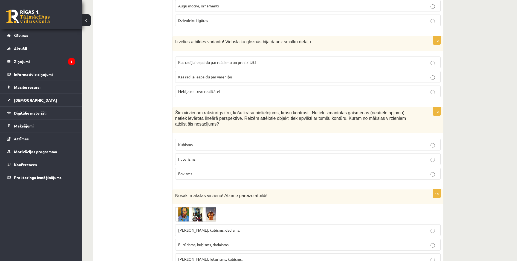
click at [435, 61] on p "Kas radīja iespaidu par reālismu un precizitāti" at bounding box center [308, 62] width 260 height 6
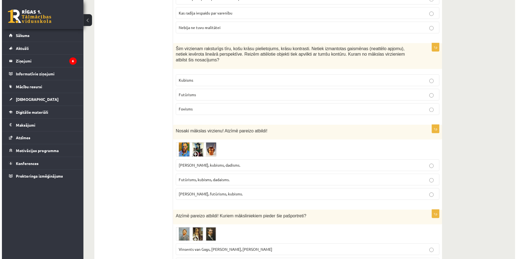
scroll to position [411, 0]
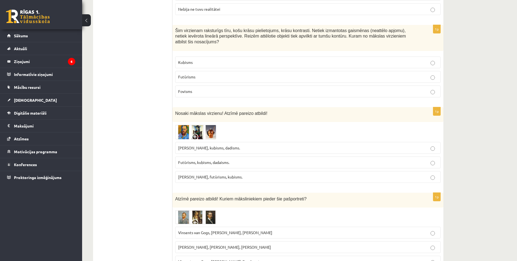
click at [185, 127] on img at bounding box center [195, 132] width 41 height 15
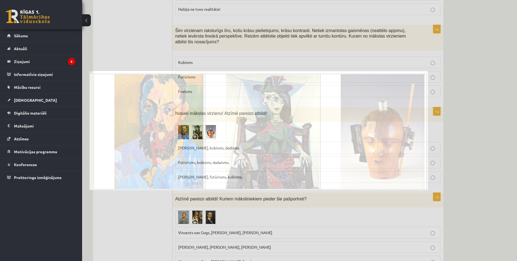
click at [185, 127] on img at bounding box center [259, 130] width 339 height 119
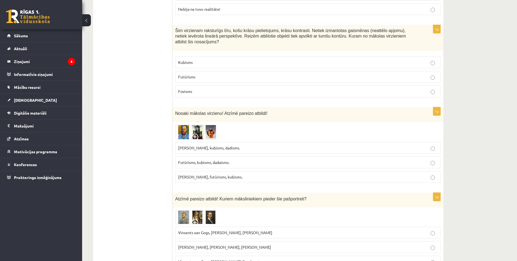
click at [185, 127] on img at bounding box center [195, 132] width 41 height 15
click at [197, 127] on img at bounding box center [195, 132] width 41 height 15
click at [197, 127] on img at bounding box center [259, 130] width 339 height 119
click at [197, 133] on span at bounding box center [196, 137] width 9 height 9
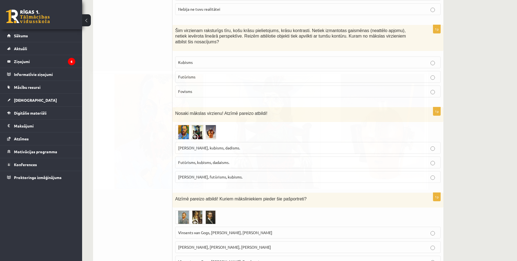
click at [197, 129] on img at bounding box center [259, 130] width 339 height 119
click at [197, 133] on span at bounding box center [196, 137] width 9 height 9
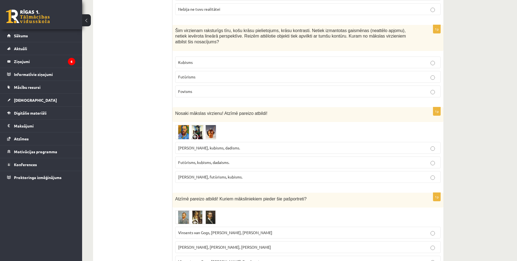
click at [197, 133] on span at bounding box center [196, 137] width 9 height 9
click at [195, 133] on span at bounding box center [196, 137] width 9 height 9
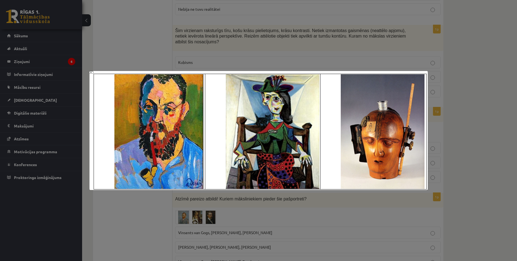
click at [295, 222] on div at bounding box center [258, 130] width 517 height 261
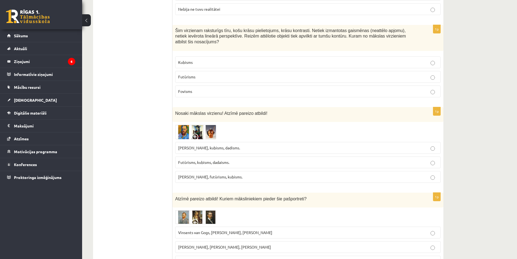
click at [191, 131] on img at bounding box center [195, 132] width 41 height 15
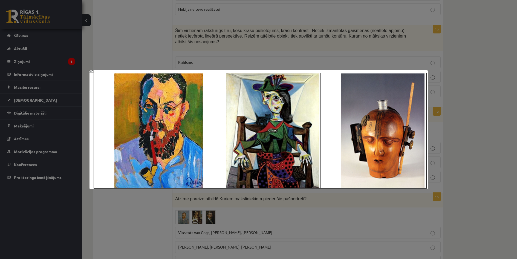
click at [166, 51] on div at bounding box center [258, 129] width 517 height 259
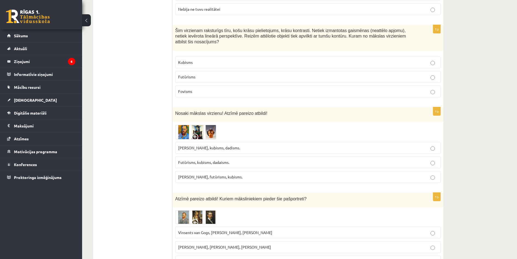
click at [194, 133] on span at bounding box center [196, 137] width 9 height 9
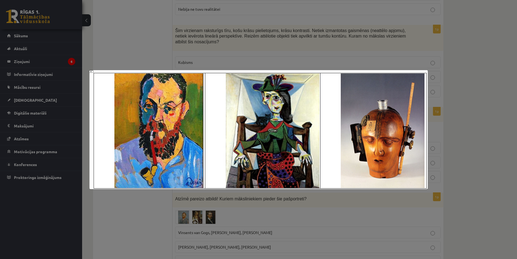
click at [175, 52] on div at bounding box center [258, 129] width 517 height 259
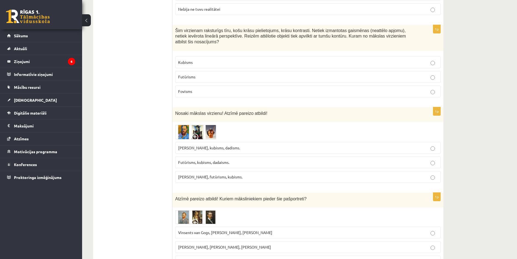
click at [197, 133] on span at bounding box center [196, 137] width 9 height 9
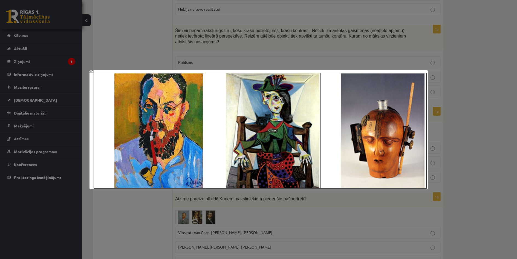
click at [199, 50] on div at bounding box center [258, 129] width 517 height 259
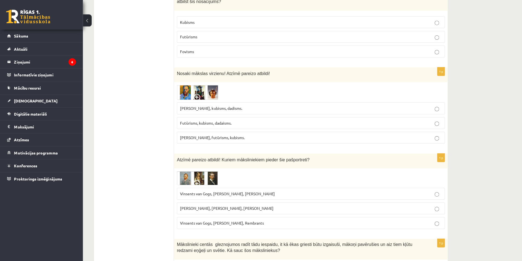
scroll to position [466, 0]
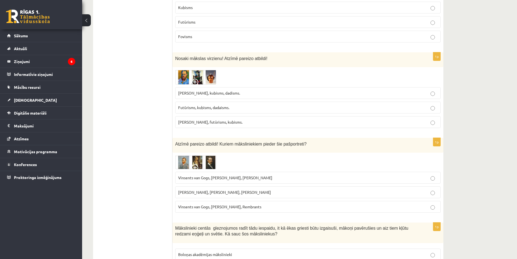
click at [191, 75] on img at bounding box center [195, 77] width 41 height 15
click at [191, 74] on img at bounding box center [195, 77] width 41 height 15
click at [193, 79] on span at bounding box center [196, 83] width 9 height 9
click at [192, 79] on span at bounding box center [196, 83] width 9 height 9
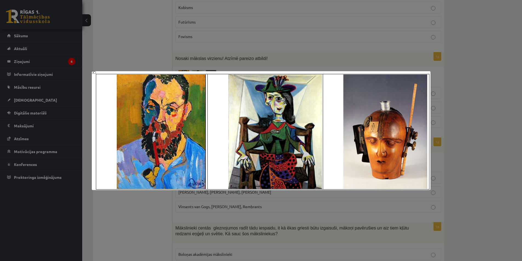
click at [462, 67] on div at bounding box center [261, 130] width 522 height 261
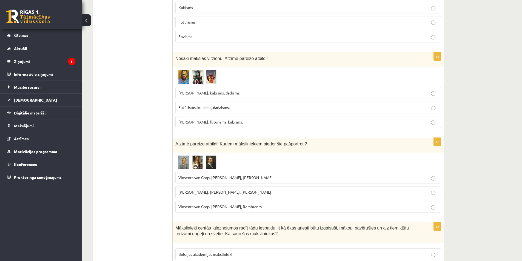
click at [225, 119] on span "Fovisms, futūrisms, kubisms." at bounding box center [210, 121] width 64 height 5
click at [195, 164] on span at bounding box center [196, 168] width 9 height 9
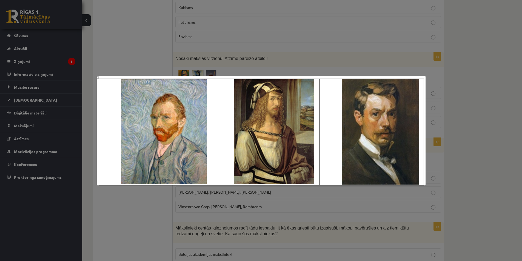
click at [276, 201] on div at bounding box center [261, 130] width 522 height 261
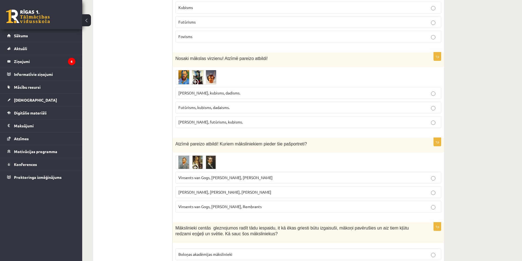
click at [223, 175] on span "Vinsents van Gogs, Albrehts Dīrers, Janis Rozentāls" at bounding box center [225, 177] width 94 height 5
click at [211, 159] on img at bounding box center [195, 162] width 41 height 14
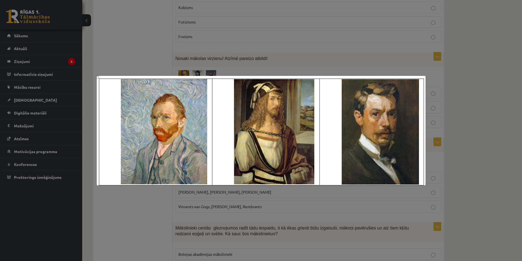
click at [229, 182] on img at bounding box center [261, 131] width 329 height 110
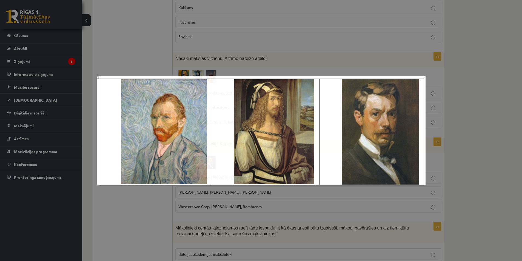
click at [229, 182] on img at bounding box center [261, 131] width 329 height 110
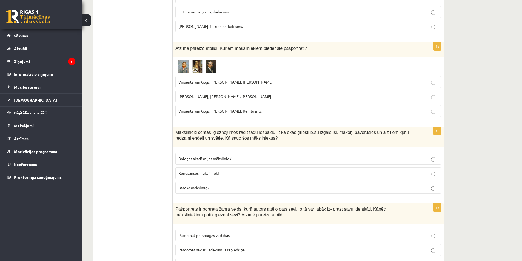
scroll to position [603, 0]
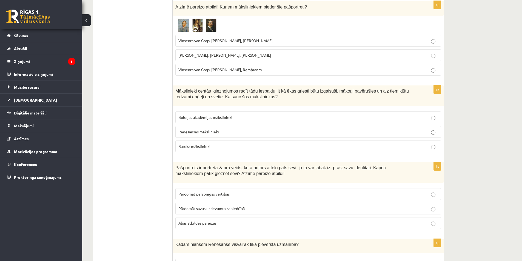
click at [174, 85] on div "Mākslinieki centās gleznojumos radīt tādu iespaidu, it kā ēkas griesti būtu izg…" at bounding box center [308, 95] width 271 height 21
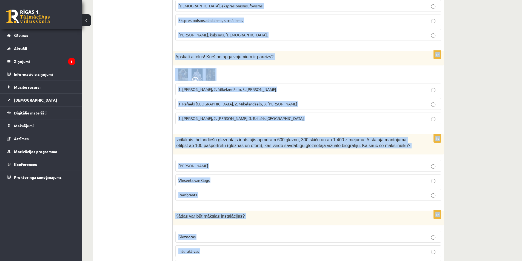
scroll to position [2390, 0]
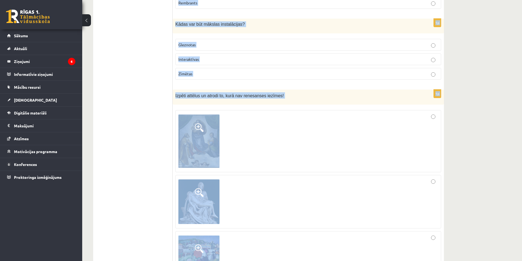
copy form "Mākslinieki centās gleznojumos radīt tādu iespaidu, it kā ēkas griesti būtu izg…"
drag, startPoint x: 182, startPoint y: 87, endPoint x: 267, endPoint y: 228, distance: 164.4
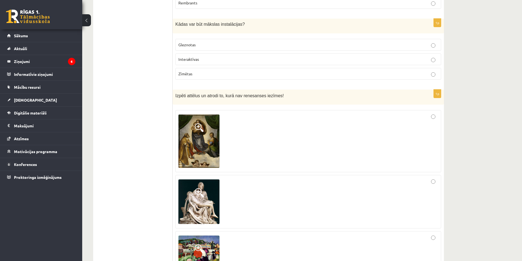
drag, startPoint x: 267, startPoint y: 228, endPoint x: 267, endPoint y: 224, distance: 3.6
click at [267, 234] on div at bounding box center [308, 252] width 260 height 36
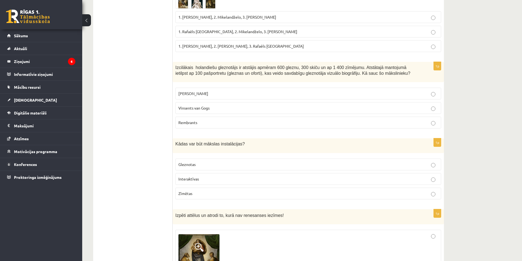
scroll to position [2253, 0]
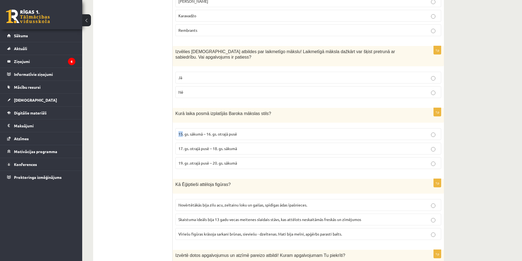
click at [174, 108] on div "1p Kurā laika posmā izplatījās Baroka mākslas stils? 15. gs. sākumā – 16. gs. o…" at bounding box center [308, 140] width 271 height 65
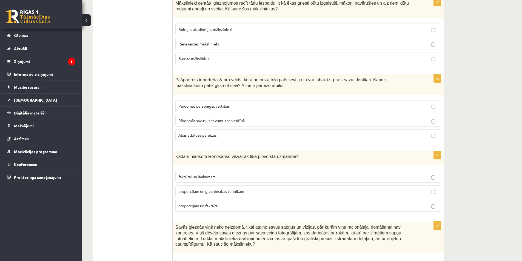
scroll to position [691, 0]
click at [429, 55] on p "Baroka mākslinieki" at bounding box center [308, 58] width 260 height 6
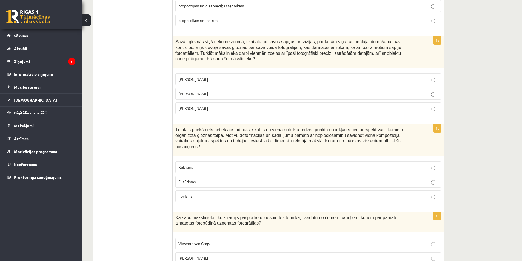
scroll to position [883, 0]
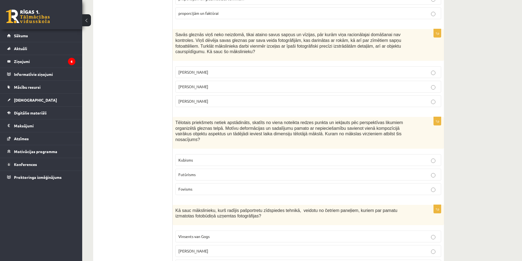
click at [430, 84] on p "Salvadors Dalī" at bounding box center [308, 87] width 260 height 6
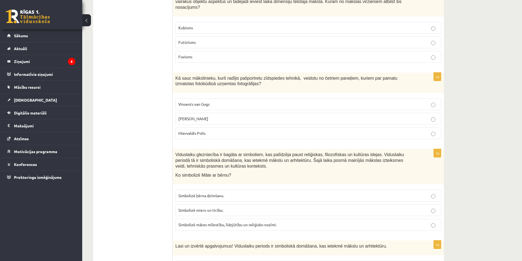
scroll to position [1020, 0]
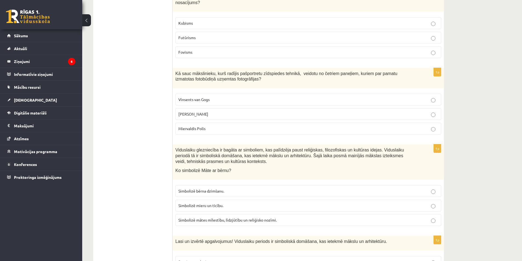
click at [429, 111] on p "Endijs Vorhols" at bounding box center [308, 114] width 260 height 6
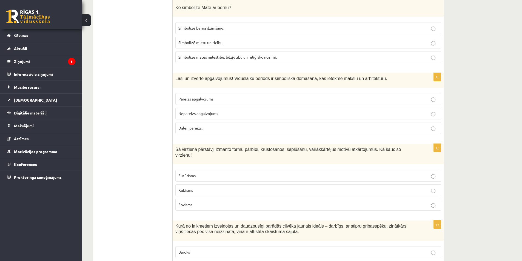
scroll to position [1184, 0]
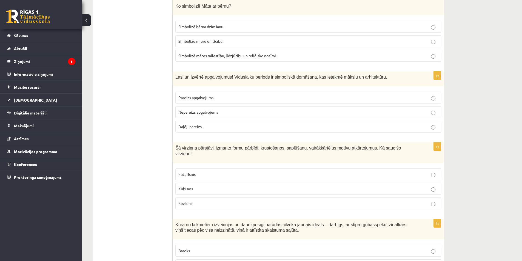
click at [429, 95] on p "Pareizs apgalvojums" at bounding box center [308, 98] width 260 height 6
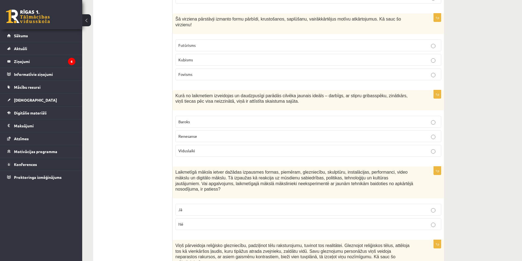
scroll to position [1349, 0]
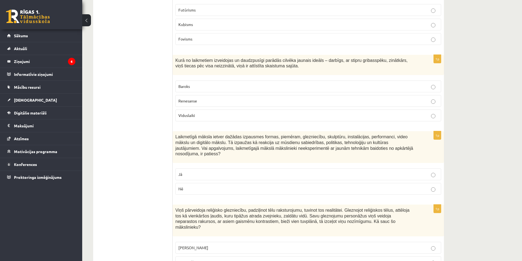
click at [431, 186] on p "Nē" at bounding box center [308, 189] width 260 height 6
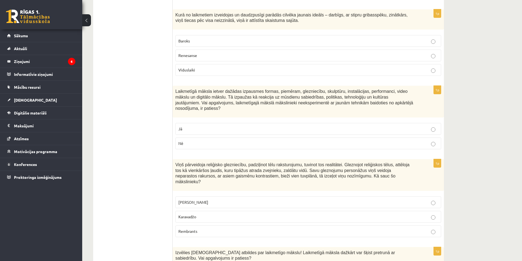
scroll to position [1404, 0]
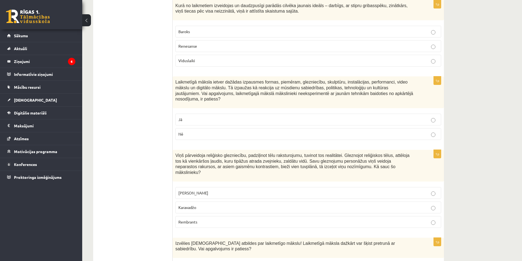
click at [430, 205] on p "Karavadžo" at bounding box center [308, 208] width 260 height 6
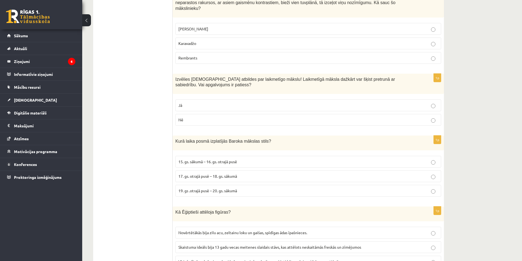
scroll to position [1568, 0]
click at [434, 114] on label "Nē" at bounding box center [308, 120] width 266 height 12
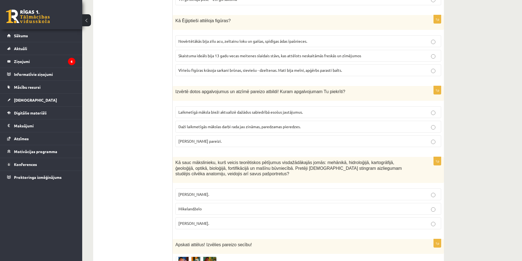
scroll to position [1760, 0]
click at [430, 138] on p "Abi apgalvojumi pareizi." at bounding box center [308, 141] width 260 height 6
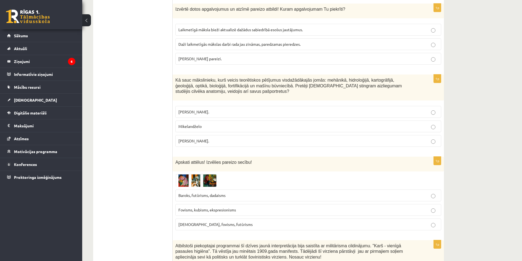
scroll to position [1842, 0]
click at [433, 218] on label "Kubisms, fovisms, futūrisms" at bounding box center [308, 224] width 266 height 12
click at [195, 183] on span at bounding box center [196, 187] width 9 height 9
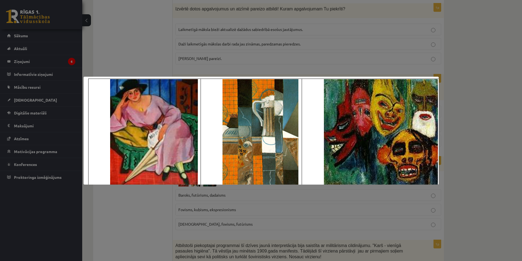
click at [130, 200] on div at bounding box center [261, 130] width 522 height 261
click at [129, 201] on div at bounding box center [261, 130] width 522 height 261
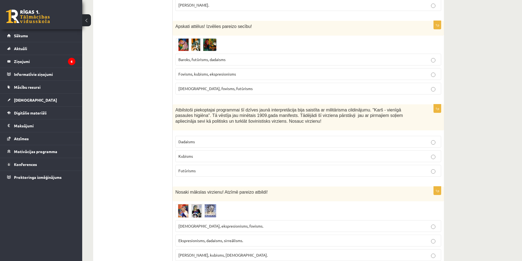
scroll to position [1979, 0]
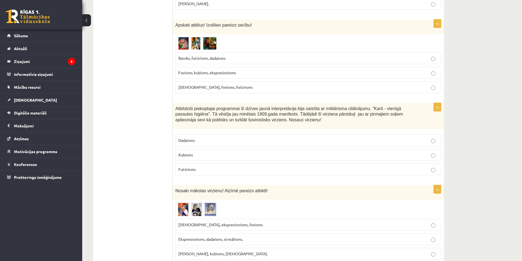
click at [429, 167] on p "Futūrisms" at bounding box center [308, 170] width 260 height 6
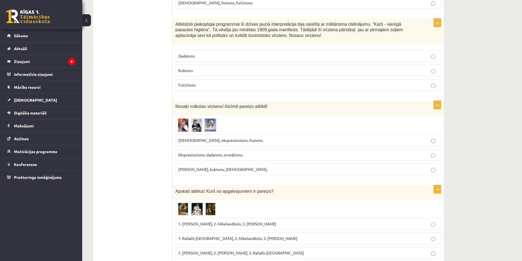
scroll to position [2088, 0]
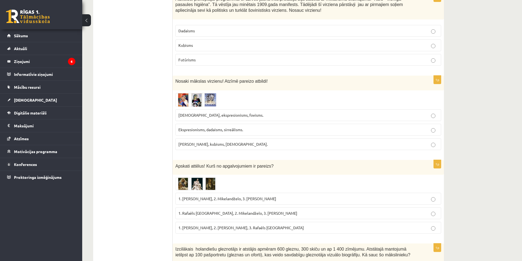
click at [430, 127] on p "Ekspresionisms, dadaisms, sirreālisms." at bounding box center [308, 130] width 260 height 6
click at [429, 196] on p "1. Leonardo da Vinči, 2. Mikelandželo, 3. Albrehts Dīrers" at bounding box center [308, 199] width 260 height 6
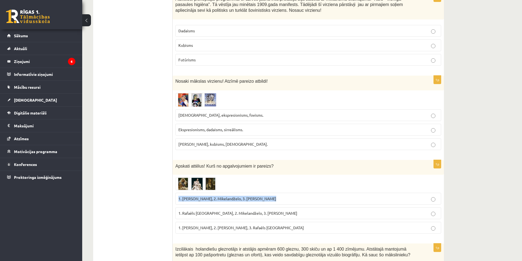
click at [206, 177] on img at bounding box center [195, 183] width 41 height 13
click at [205, 177] on img at bounding box center [195, 183] width 41 height 13
click at [193, 177] on img at bounding box center [195, 183] width 41 height 13
click at [194, 186] on span at bounding box center [196, 190] width 9 height 9
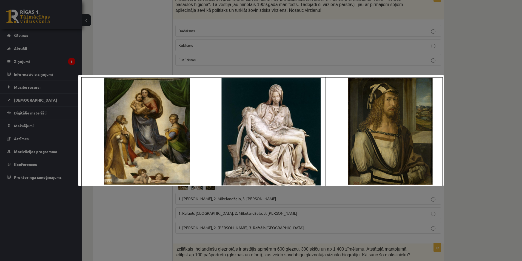
click at [168, 52] on div at bounding box center [261, 130] width 522 height 261
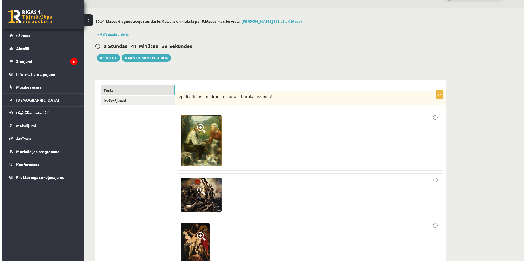
scroll to position [0, 0]
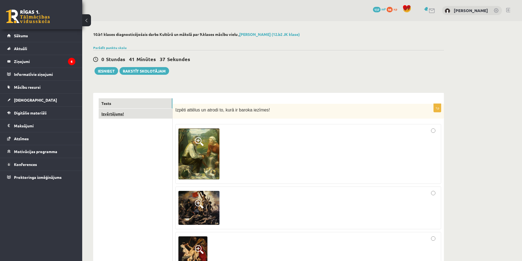
click at [116, 113] on link "Izvērtējums!" at bounding box center [136, 114] width 74 height 10
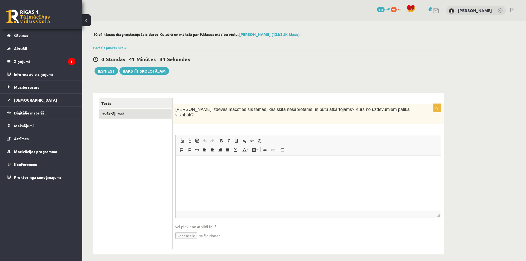
click at [201, 164] on p "Editor, wiswyg-editor-user-answer-47024777754660" at bounding box center [308, 164] width 254 height 6
click at [100, 71] on button "Iesniegt" at bounding box center [106, 71] width 24 height 8
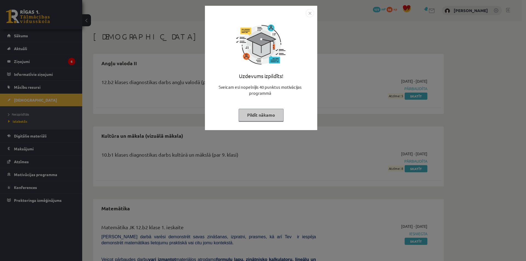
click at [267, 114] on button "Pildīt nākamo" at bounding box center [261, 115] width 45 height 13
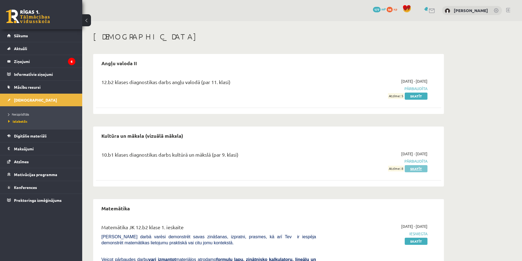
click at [422, 167] on link "Skatīt" at bounding box center [416, 168] width 23 height 7
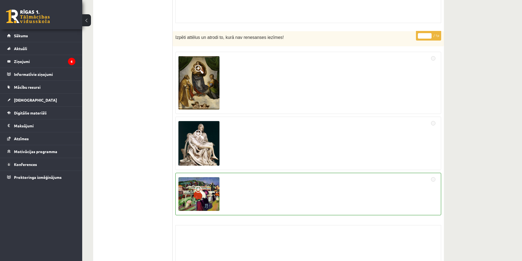
scroll to position [4269, 0]
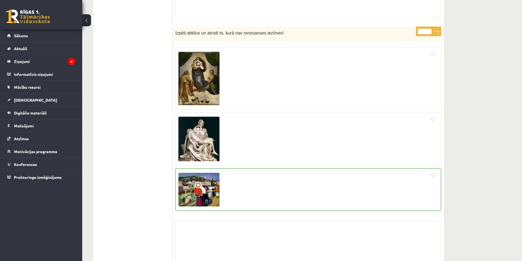
click at [28, 21] on link at bounding box center [28, 17] width 44 height 14
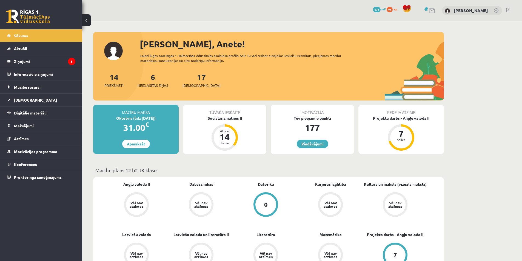
click at [312, 142] on link "Piedāvājumi" at bounding box center [312, 144] width 31 height 8
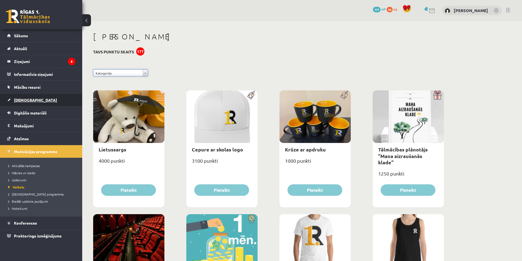
click at [31, 99] on link "[DEMOGRAPHIC_DATA]" at bounding box center [41, 100] width 68 height 13
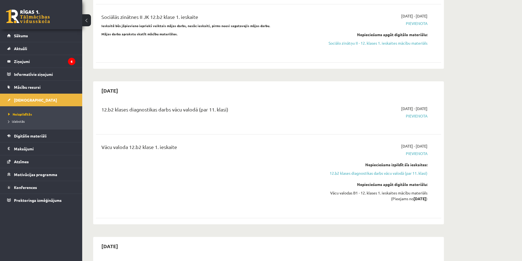
scroll to position [383, 0]
click at [15, 35] on span "Sākums" at bounding box center [21, 35] width 14 height 5
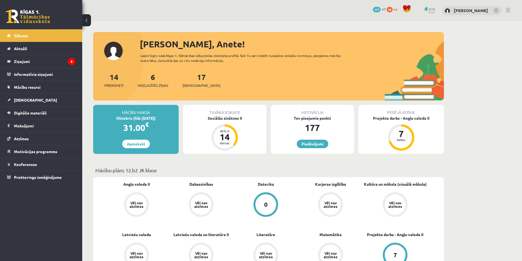
click at [25, 50] on span "Aktuāli" at bounding box center [20, 48] width 13 height 5
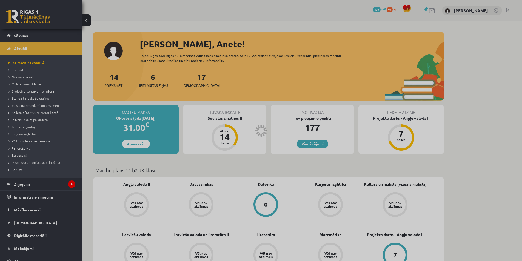
click at [25, 50] on div at bounding box center [261, 130] width 522 height 261
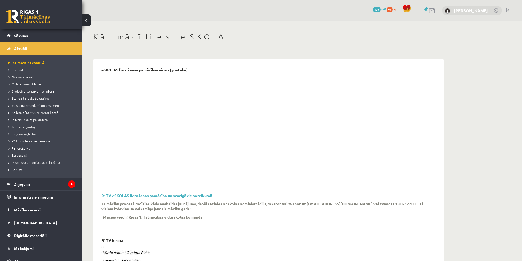
click at [463, 10] on link "[PERSON_NAME]" at bounding box center [471, 10] width 34 height 5
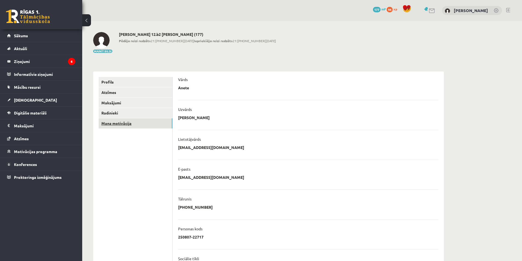
click at [119, 125] on link "Mana motivācija" at bounding box center [136, 123] width 74 height 10
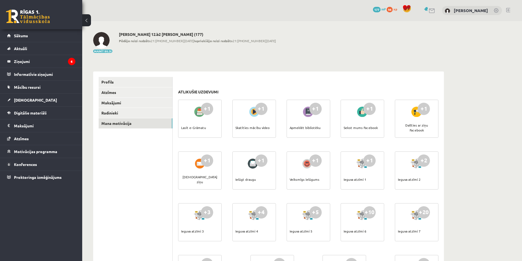
click at [508, 10] on link at bounding box center [508, 10] width 4 height 4
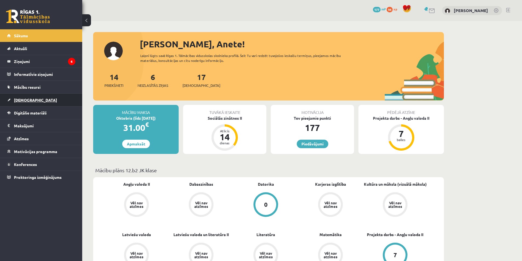
click at [21, 99] on span "[DEMOGRAPHIC_DATA]" at bounding box center [35, 100] width 43 height 5
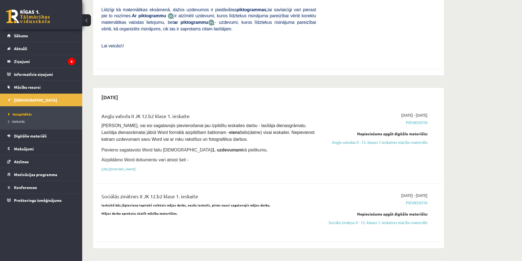
scroll to position [192, 0]
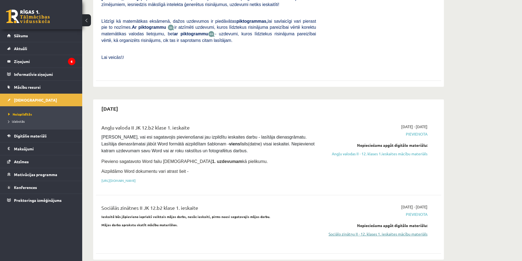
click at [351, 231] on link "Sociālo zinātņu II - 12. klases 1. ieskaites mācību materiāls" at bounding box center [375, 234] width 103 height 6
click at [387, 231] on link "Sociālo zinātņu II - 12. klases 1. ieskaites mācību materiāls" at bounding box center [375, 234] width 103 height 6
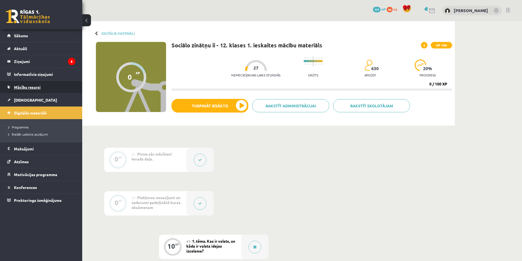
click at [23, 85] on span "Mācību resursi" at bounding box center [27, 87] width 27 height 5
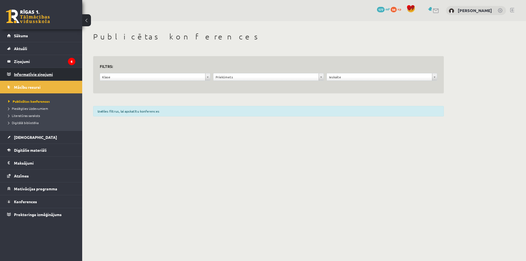
click at [21, 70] on legend "Informatīvie ziņojumi 0" at bounding box center [44, 74] width 61 height 13
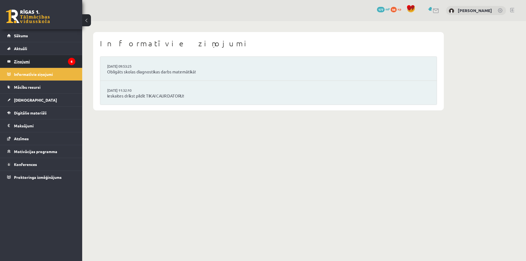
click at [23, 62] on legend "Ziņojumi 6" at bounding box center [44, 61] width 61 height 13
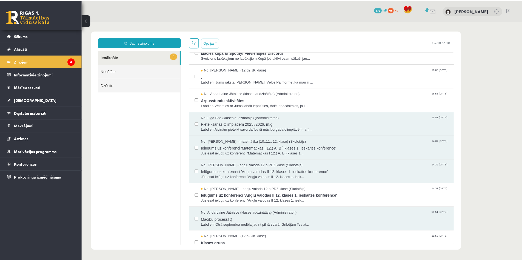
scroll to position [45, 0]
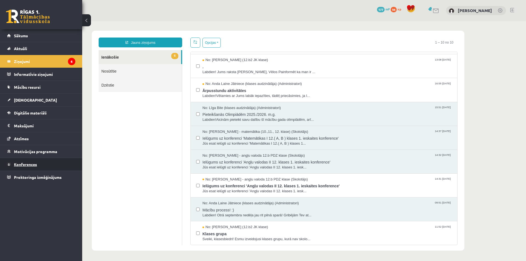
click at [25, 164] on span "Konferences" at bounding box center [25, 164] width 23 height 5
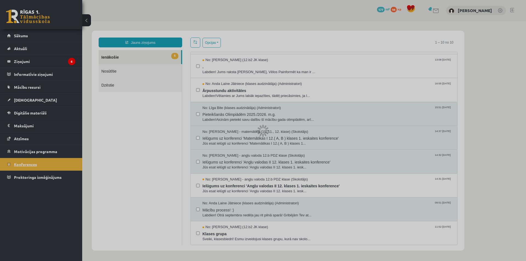
click at [25, 164] on div at bounding box center [263, 130] width 526 height 261
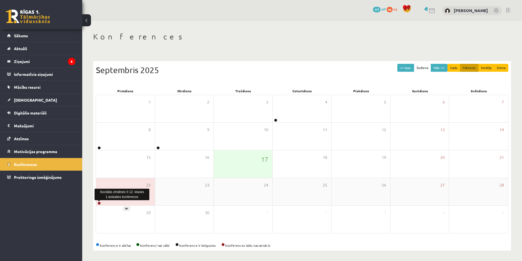
click at [100, 203] on link at bounding box center [99, 203] width 3 height 3
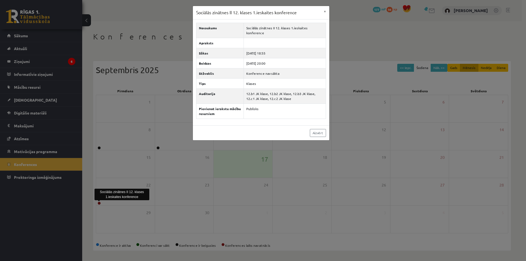
click at [186, 184] on div "Sociālās zinātnes II 12. klases 1.ieskaites konference × Nosaukums Sociālās zin…" at bounding box center [263, 130] width 526 height 261
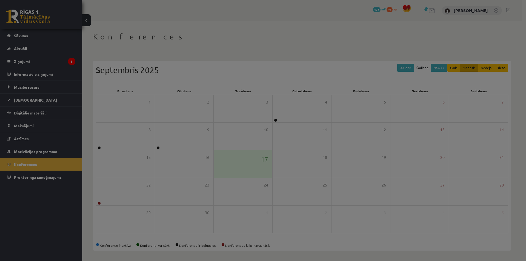
click at [186, 184] on div "Sociālās zinātnes II 12. klases 1.ieskaites konference × Nosaukums Sociālās zin…" at bounding box center [263, 130] width 526 height 261
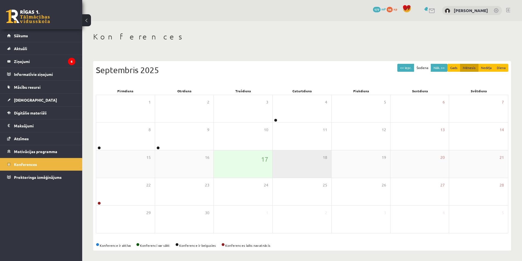
scroll to position [1, 0]
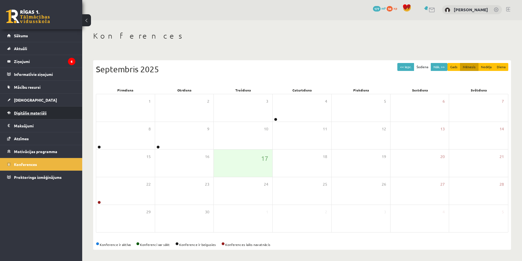
click at [32, 112] on span "Digitālie materiāli" at bounding box center [30, 112] width 33 height 5
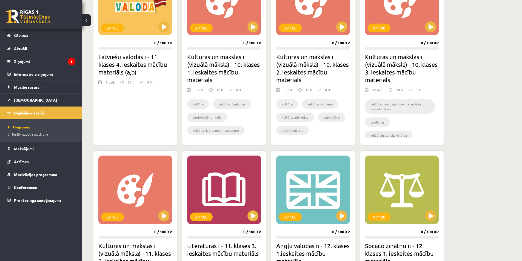
scroll to position [576, 0]
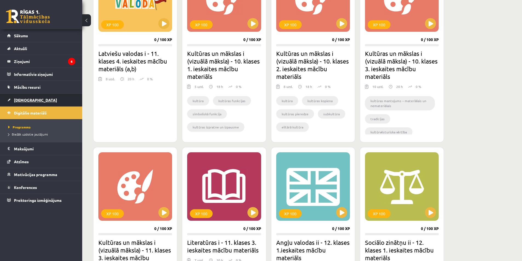
click at [25, 101] on span "[DEMOGRAPHIC_DATA]" at bounding box center [35, 100] width 43 height 5
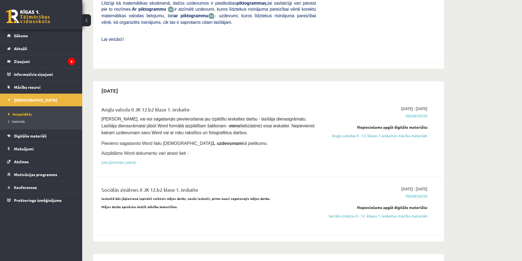
scroll to position [219, 0]
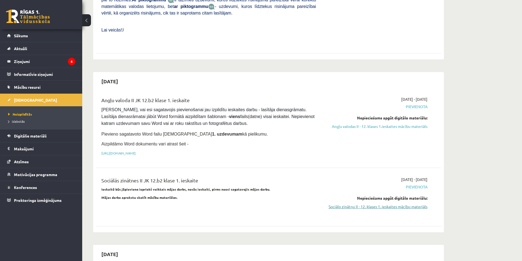
click at [390, 204] on link "Sociālo zinātņu II - 12. klases 1. ieskaites mācību materiāls" at bounding box center [375, 207] width 103 height 6
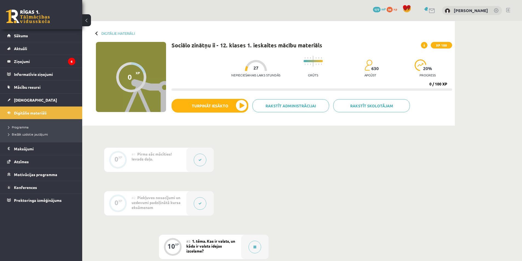
click at [201, 160] on icon at bounding box center [199, 159] width 3 height 3
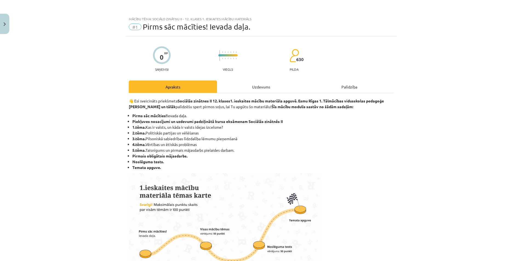
click at [201, 160] on div "Mācību tēma: Sociālo zinātņu ii - 12. klases 1. ieskaites mācību materiāls #1 P…" at bounding box center [261, 130] width 522 height 261
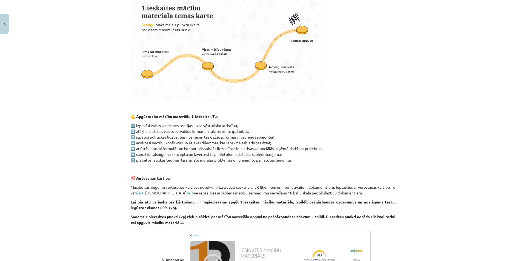
scroll to position [301, 0]
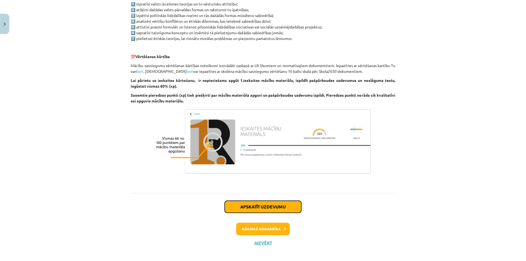
click at [262, 204] on button "Apskatīt uzdevumu" at bounding box center [263, 207] width 77 height 12
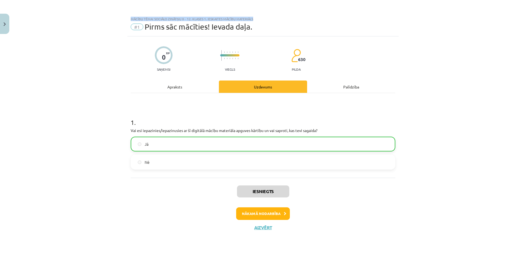
scroll to position [0, 0]
click at [262, 204] on div "Iesniegts Nākamā nodarbība Aizvērt" at bounding box center [263, 206] width 265 height 56
click at [277, 213] on button "Nākamā nodarbība" at bounding box center [263, 213] width 54 height 13
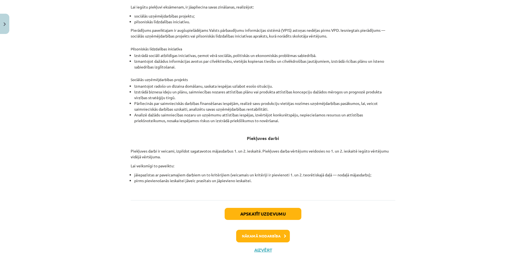
scroll to position [149, 0]
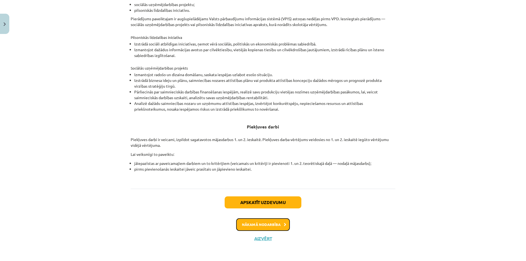
click at [270, 225] on button "Nākamā nodarbība" at bounding box center [263, 224] width 54 height 13
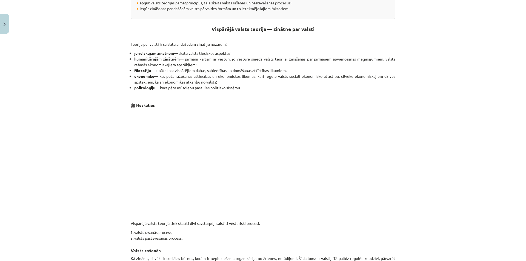
click at [270, 225] on div "Kas ir valsts, un kāda ir valsts idejas izcelsme? Materiāls tev palīdzēs: 🔸 izp…" at bounding box center [263, 111] width 265 height 324
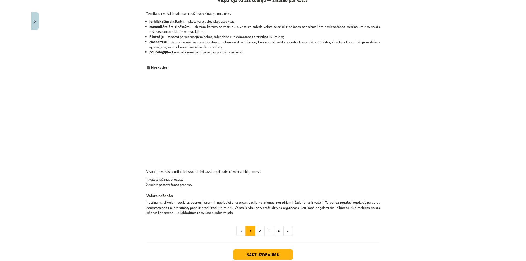
scroll to position [109, 0]
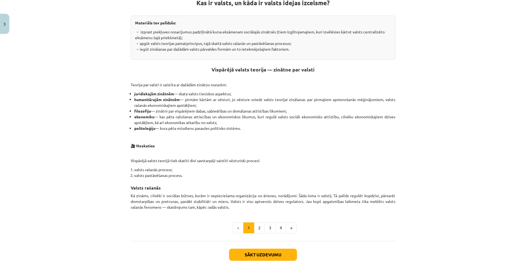
click at [340, 261] on iframe at bounding box center [263, 130] width 526 height 261
